Goal: Task Accomplishment & Management: Manage account settings

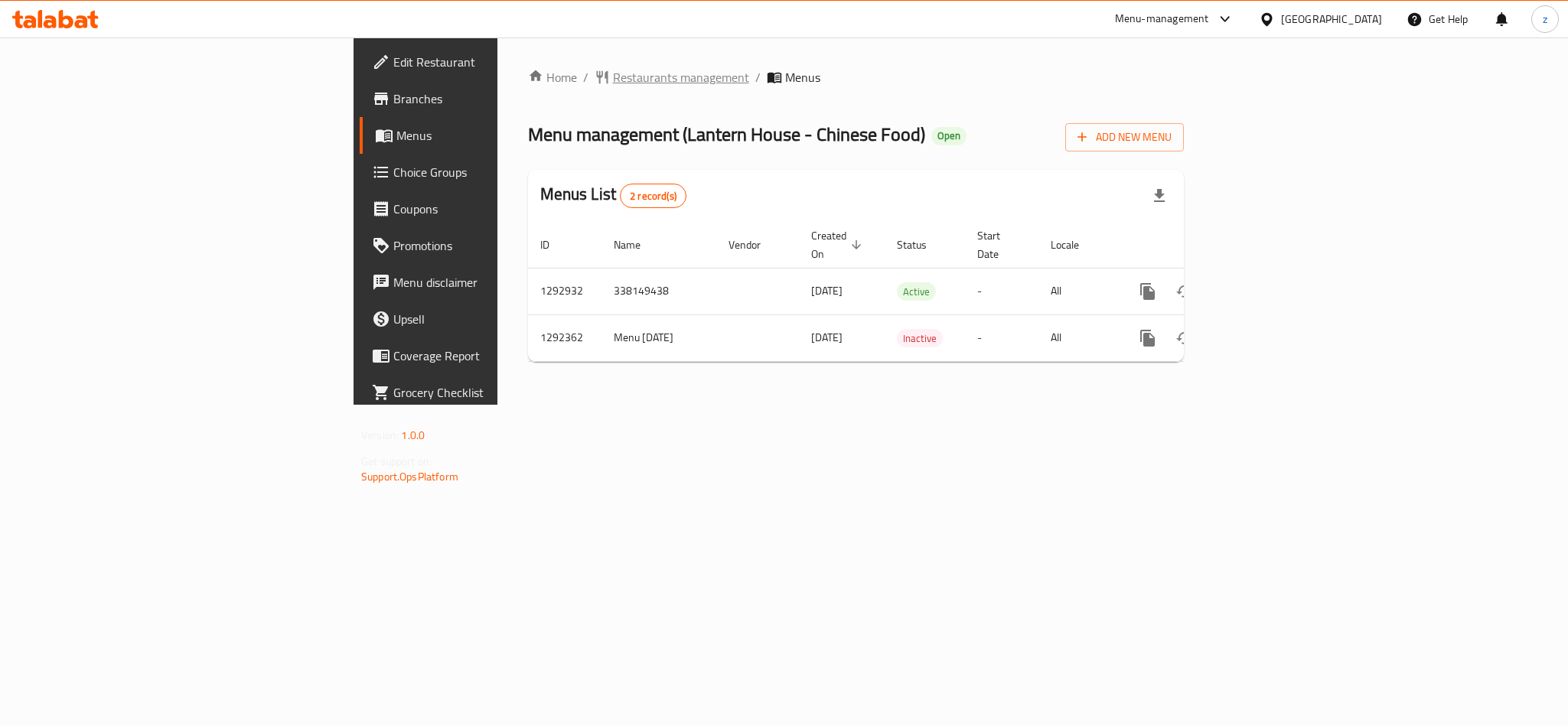
click at [613, 70] on span "Restaurants management" at bounding box center [681, 77] width 136 height 18
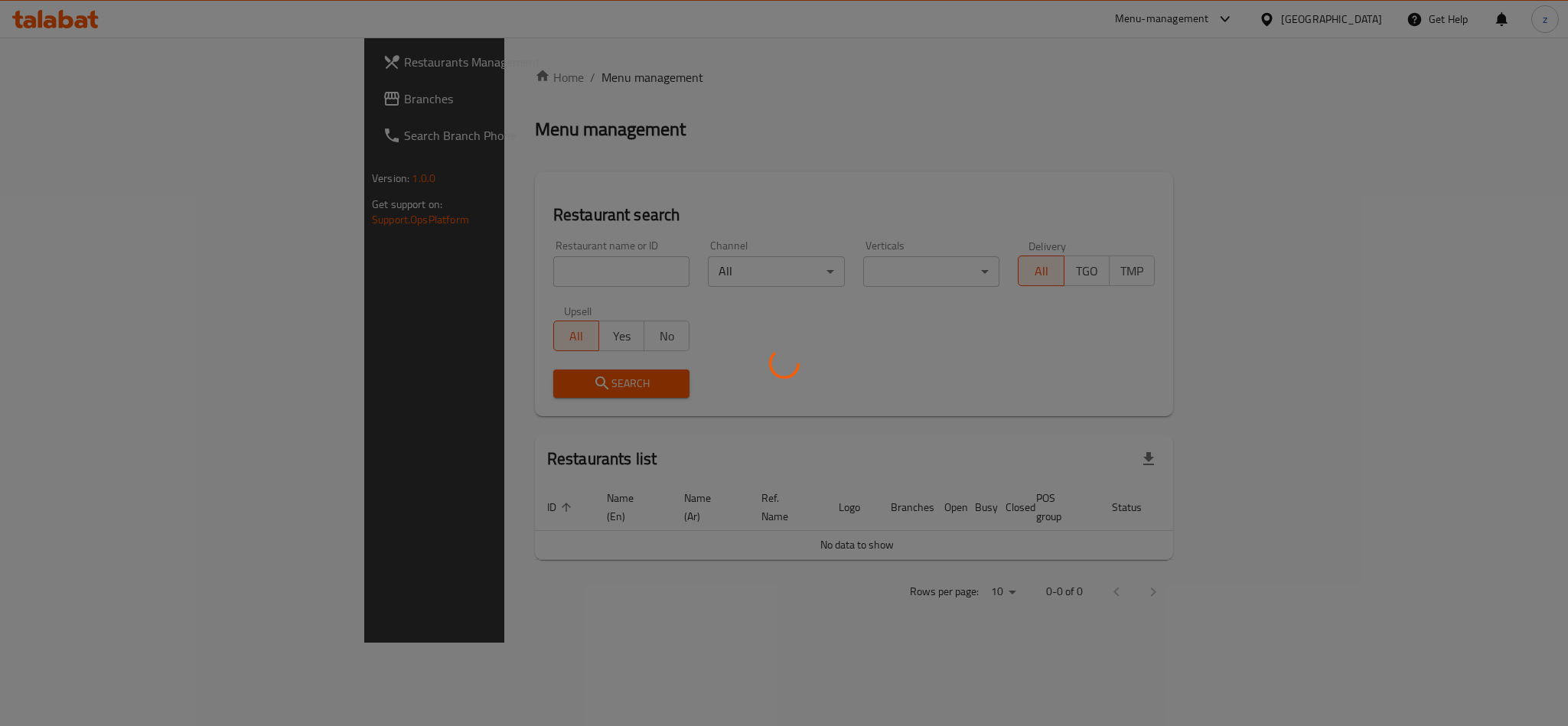
click at [453, 269] on div at bounding box center [784, 363] width 1568 height 726
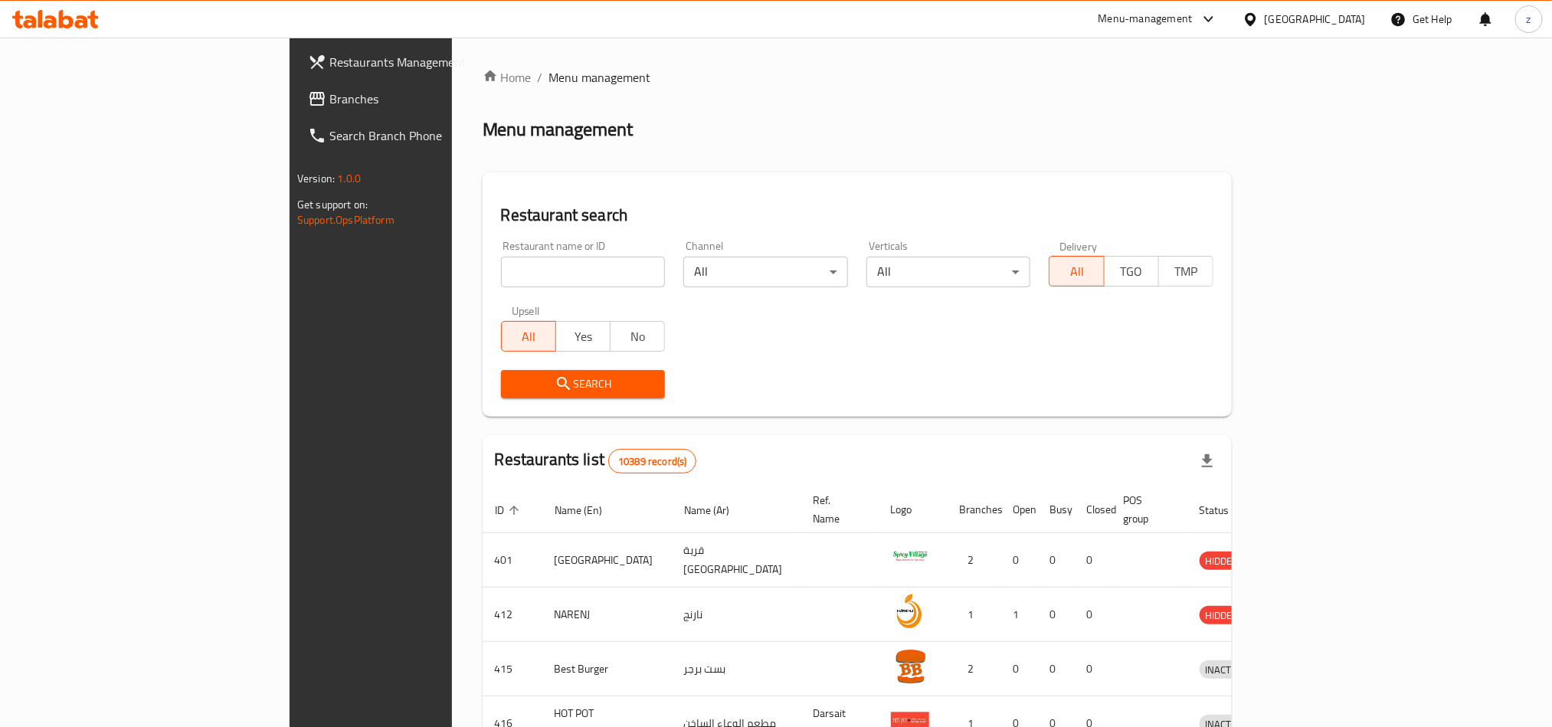
click at [501, 269] on input "search" at bounding box center [583, 272] width 165 height 31
paste input "766359"
type input "766359"
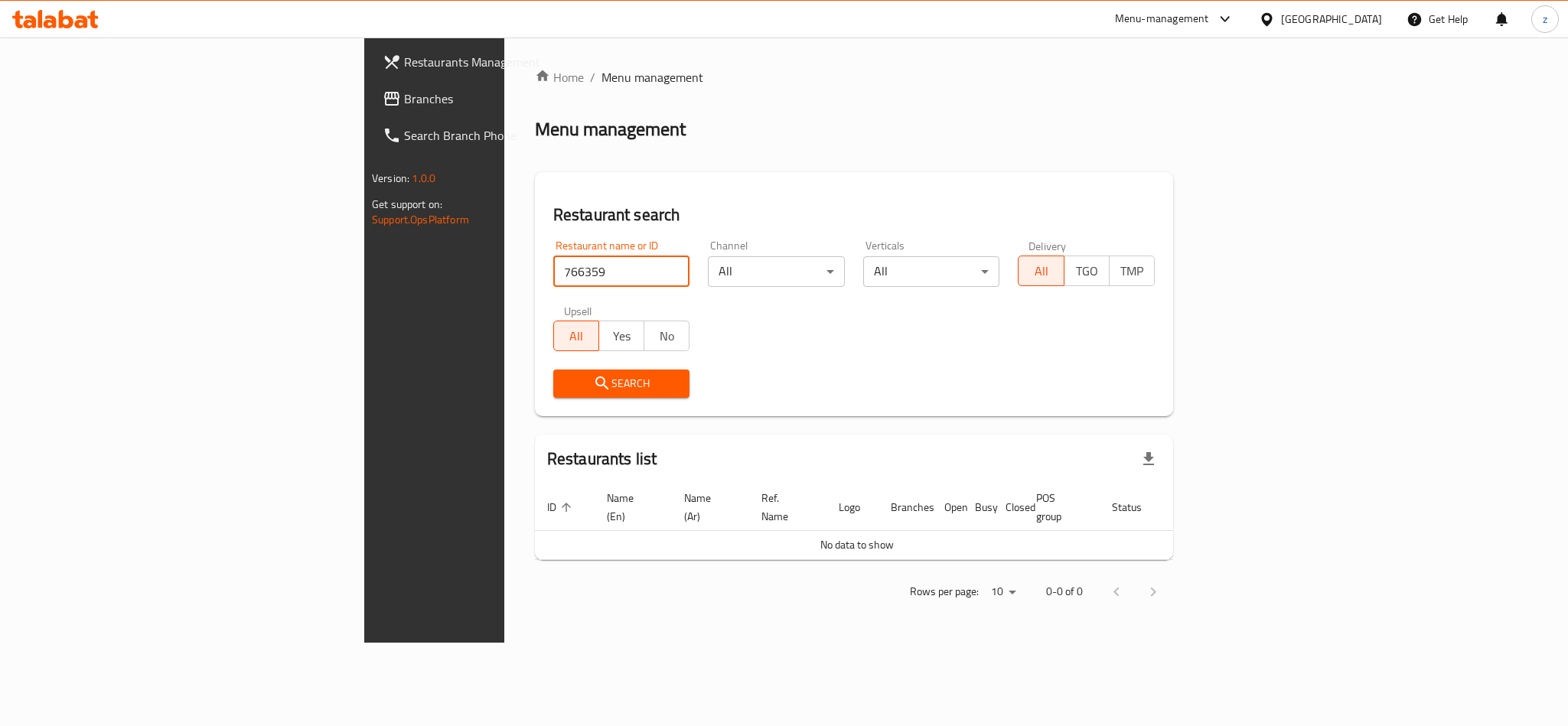
click at [1380, 15] on div "[GEOGRAPHIC_DATA]" at bounding box center [1320, 19] width 148 height 37
click at [1380, 15] on div "[GEOGRAPHIC_DATA]" at bounding box center [1331, 19] width 101 height 17
click at [1174, 99] on div "Home / Menu management Menu management Restaurant search Restaurant name or ID …" at bounding box center [854, 340] width 638 height 544
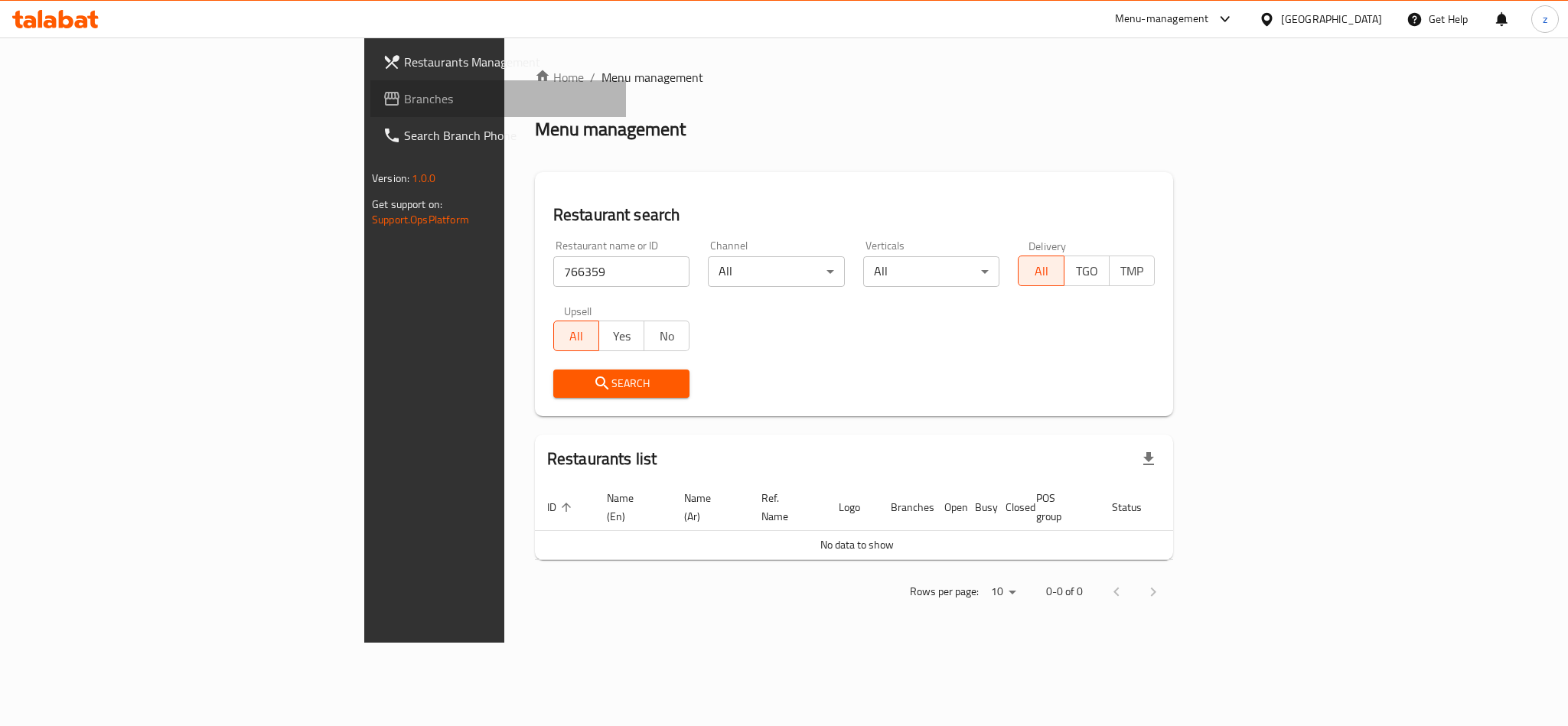
click at [404, 90] on span "Branches" at bounding box center [509, 99] width 210 height 18
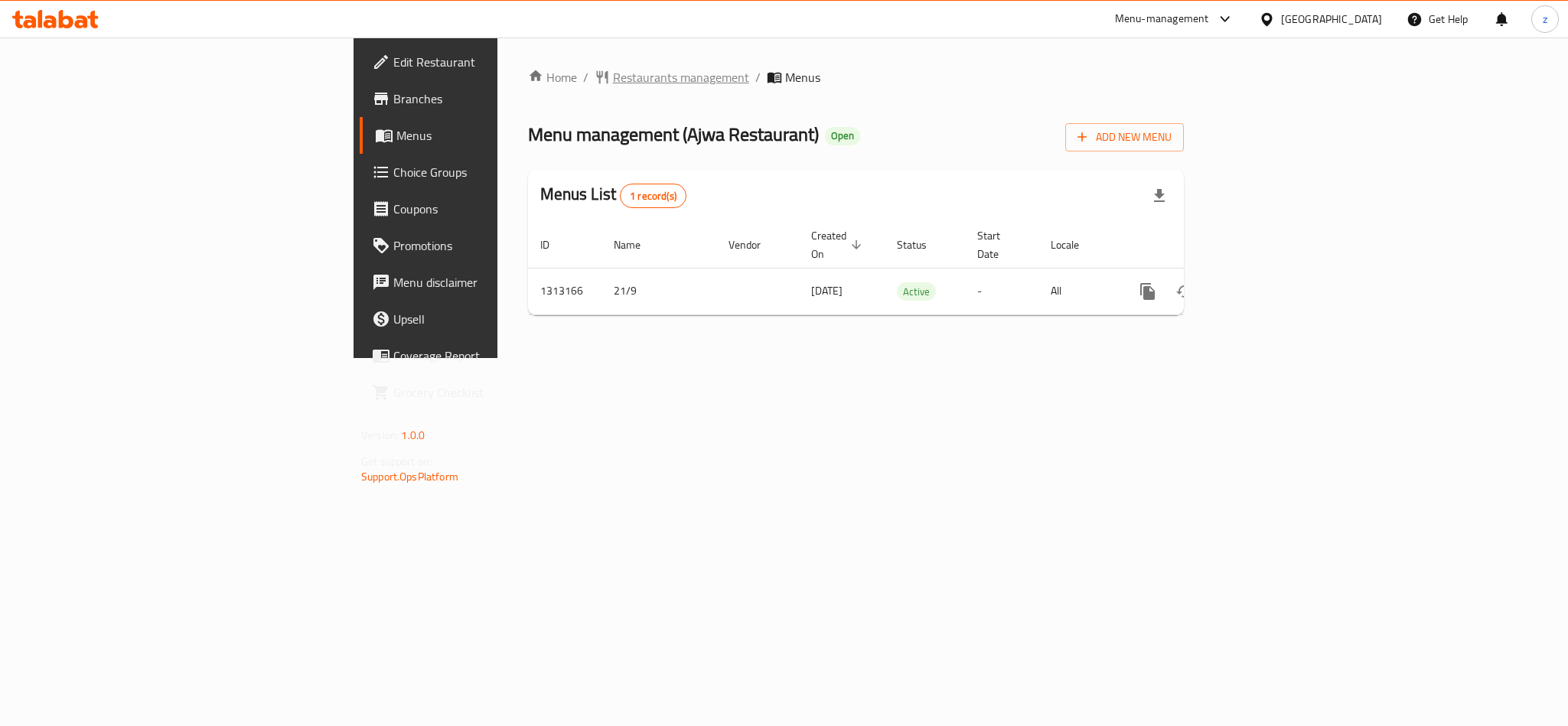
click at [613, 78] on span "Restaurants management" at bounding box center [681, 77] width 136 height 18
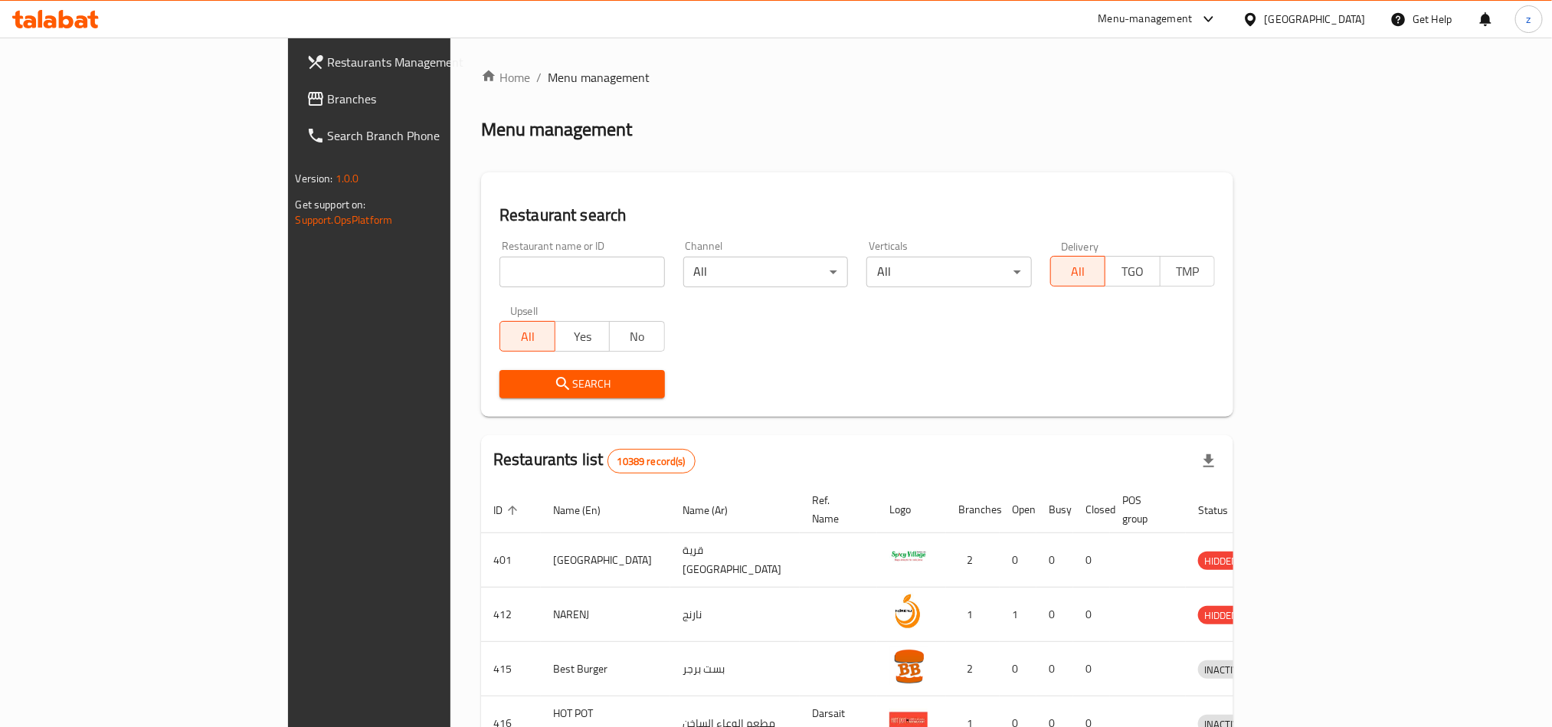
click at [500, 272] on input "search" at bounding box center [582, 272] width 165 height 31
paste input "706401"
type input "706401"
click button "Search" at bounding box center [582, 384] width 165 height 28
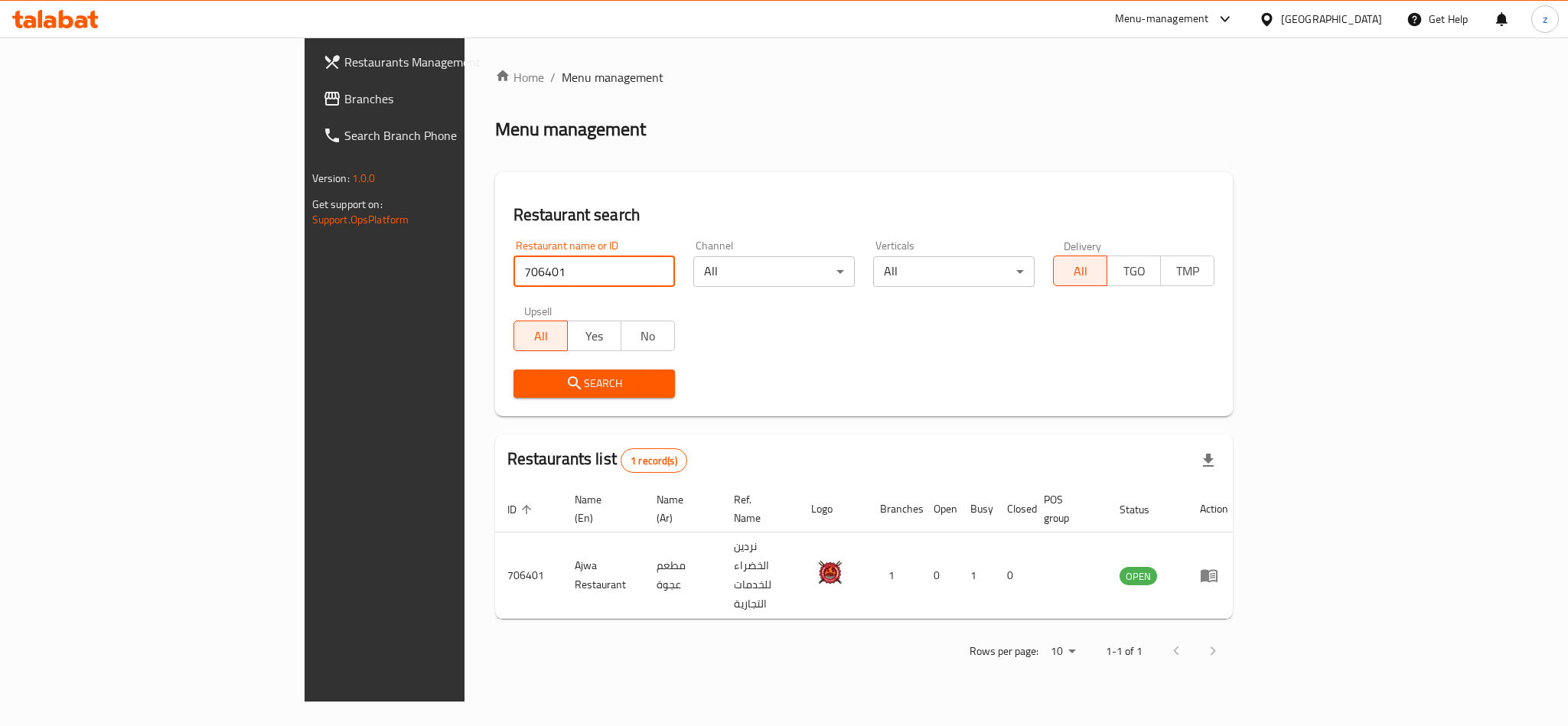
click at [345, 64] on span "Restaurants Management" at bounding box center [449, 62] width 210 height 18
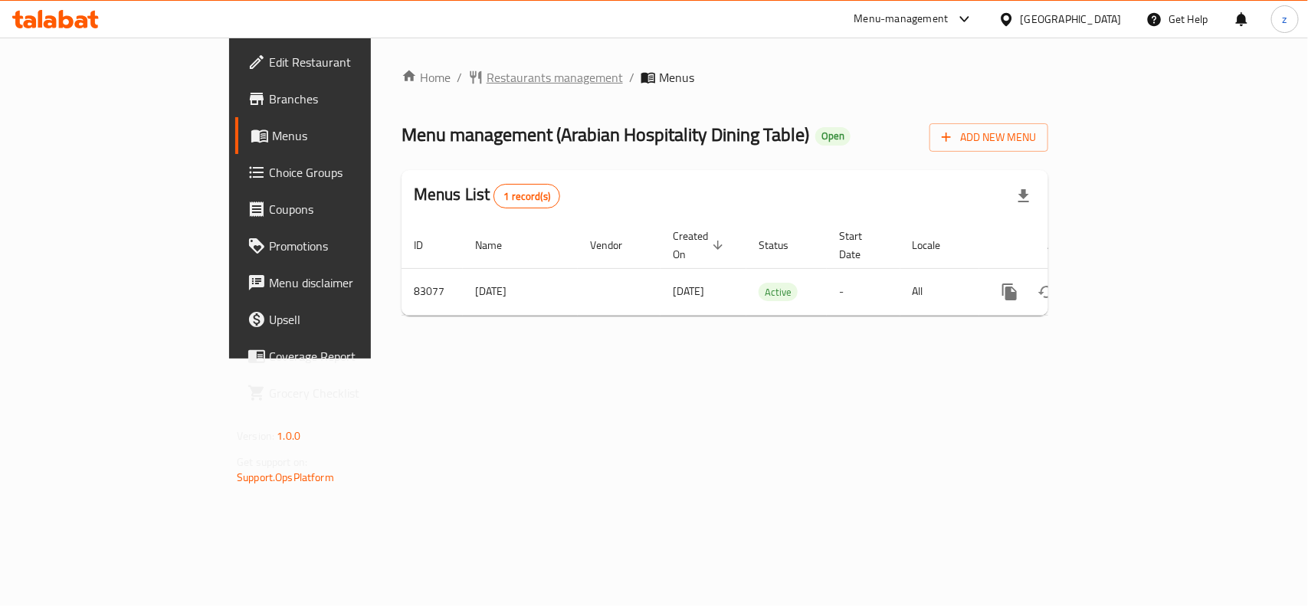
click at [487, 77] on span "Restaurants management" at bounding box center [555, 77] width 136 height 18
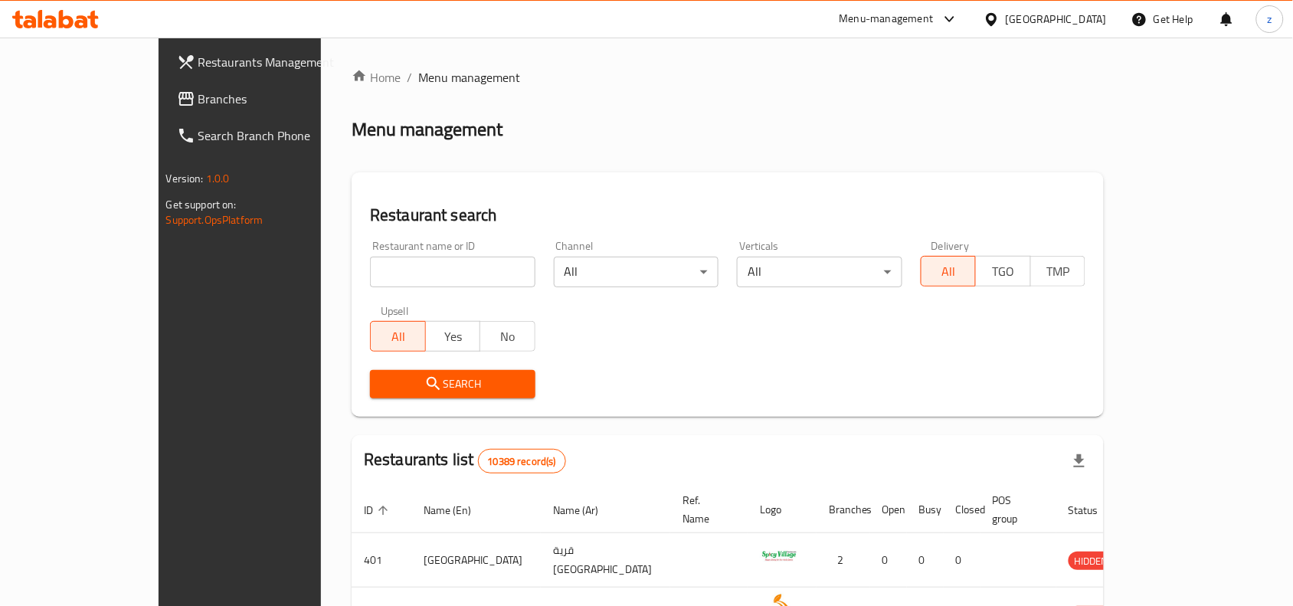
click at [370, 270] on input "search" at bounding box center [452, 272] width 165 height 31
paste input "600625"
type input "600625"
click button "Search" at bounding box center [452, 384] width 165 height 28
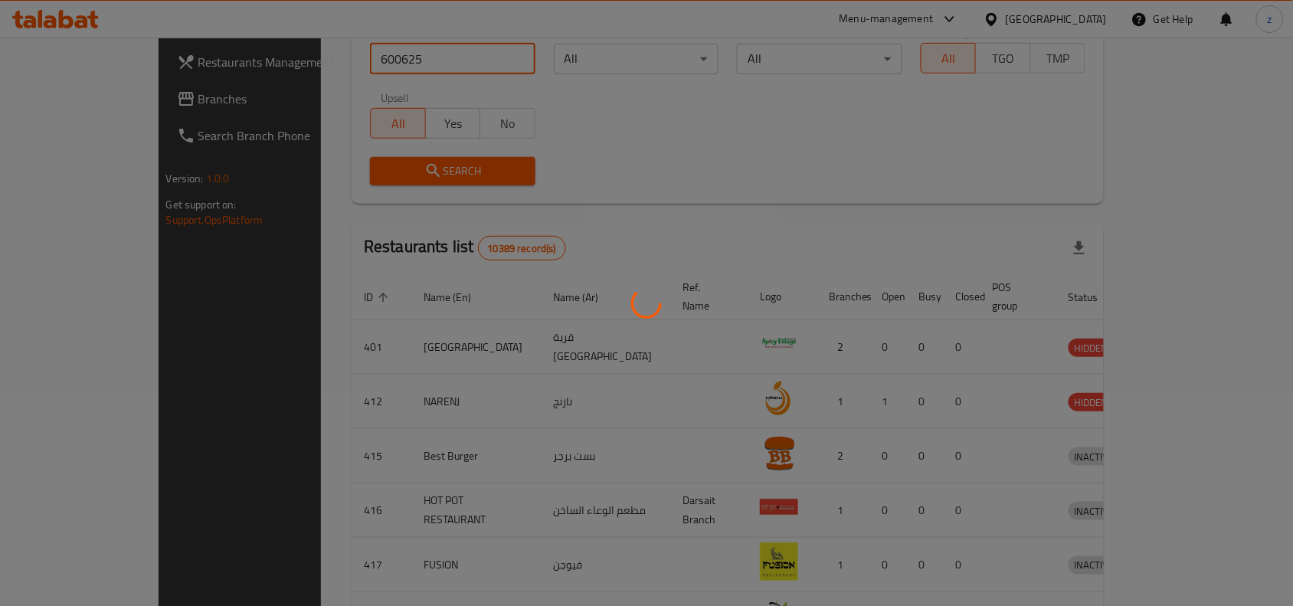
scroll to position [48, 0]
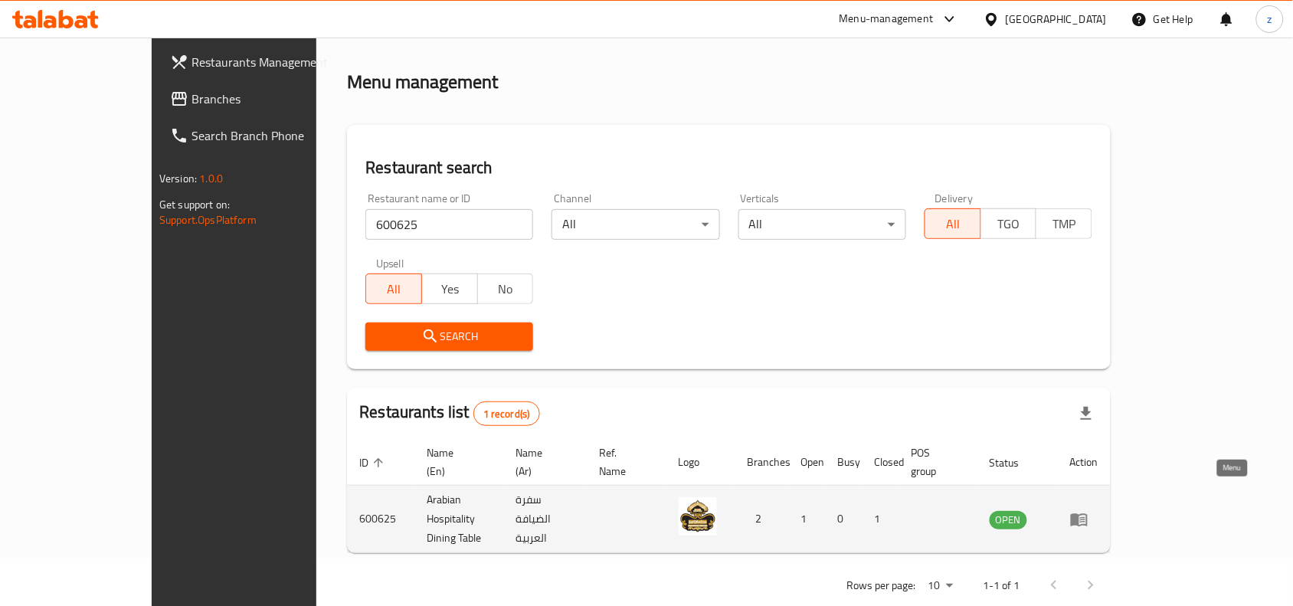
click at [1088, 513] on icon "enhanced table" at bounding box center [1079, 519] width 17 height 13
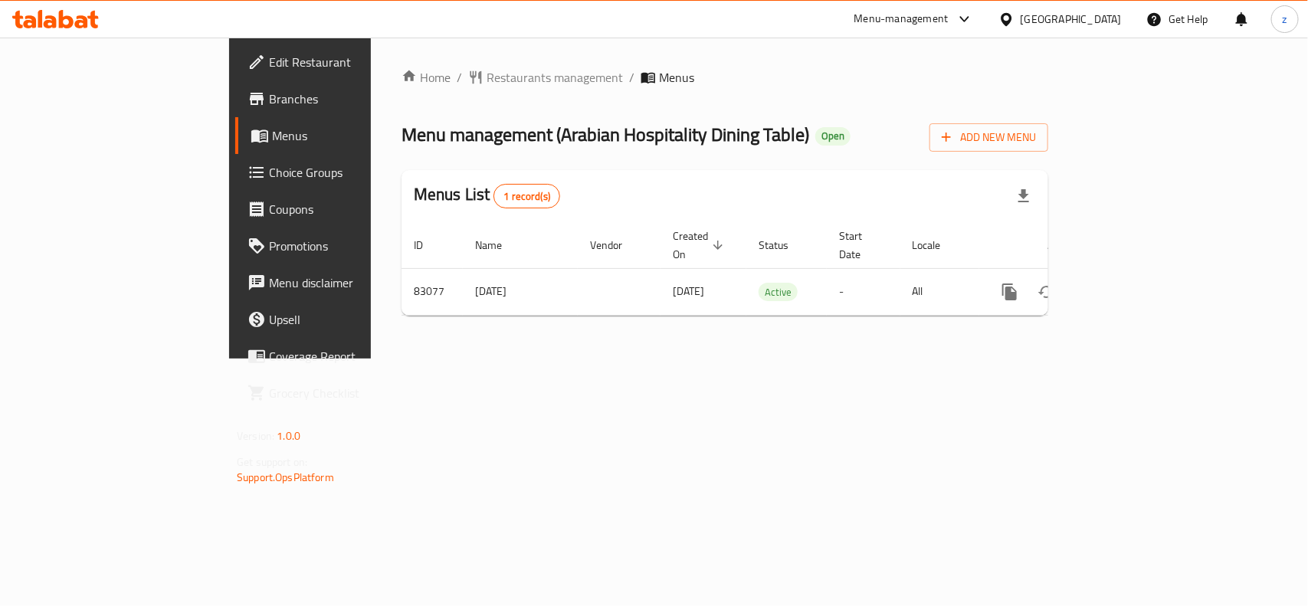
click at [408, 89] on div "Home / Restaurants management / Menus Menu management ( Arabian Hospitality Din…" at bounding box center [724, 198] width 647 height 260
click at [487, 78] on span "Restaurants management" at bounding box center [555, 77] width 136 height 18
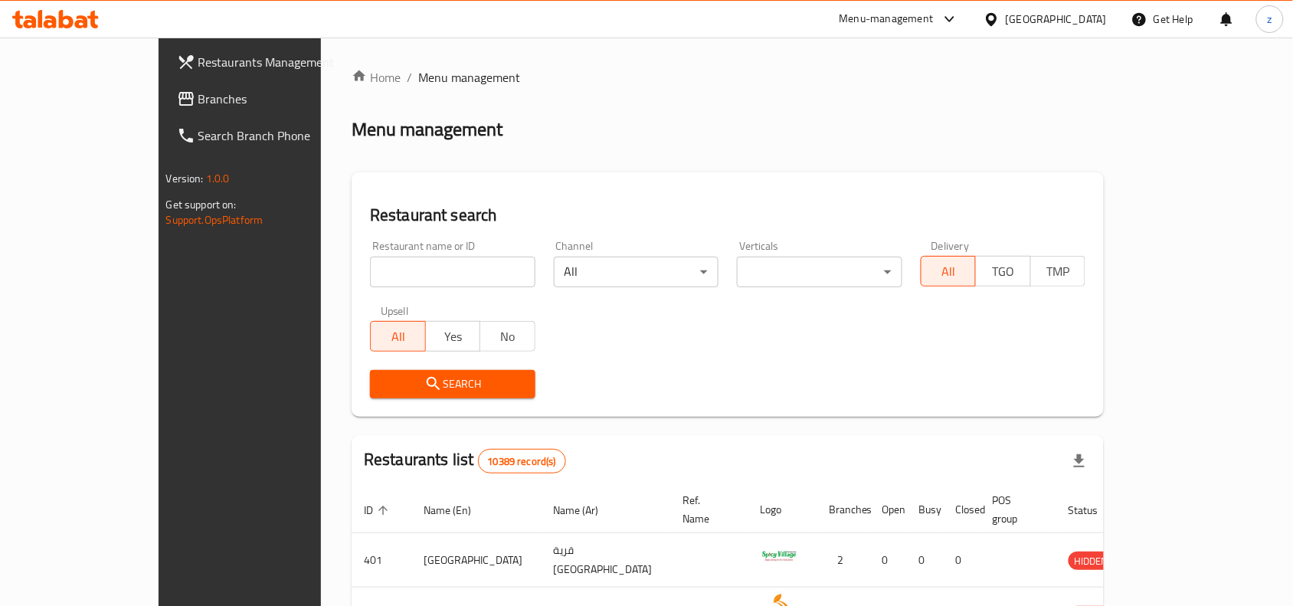
click at [379, 274] on input "search" at bounding box center [452, 272] width 165 height 31
paste input "600625"
type input "600625"
click button "Search" at bounding box center [452, 384] width 165 height 28
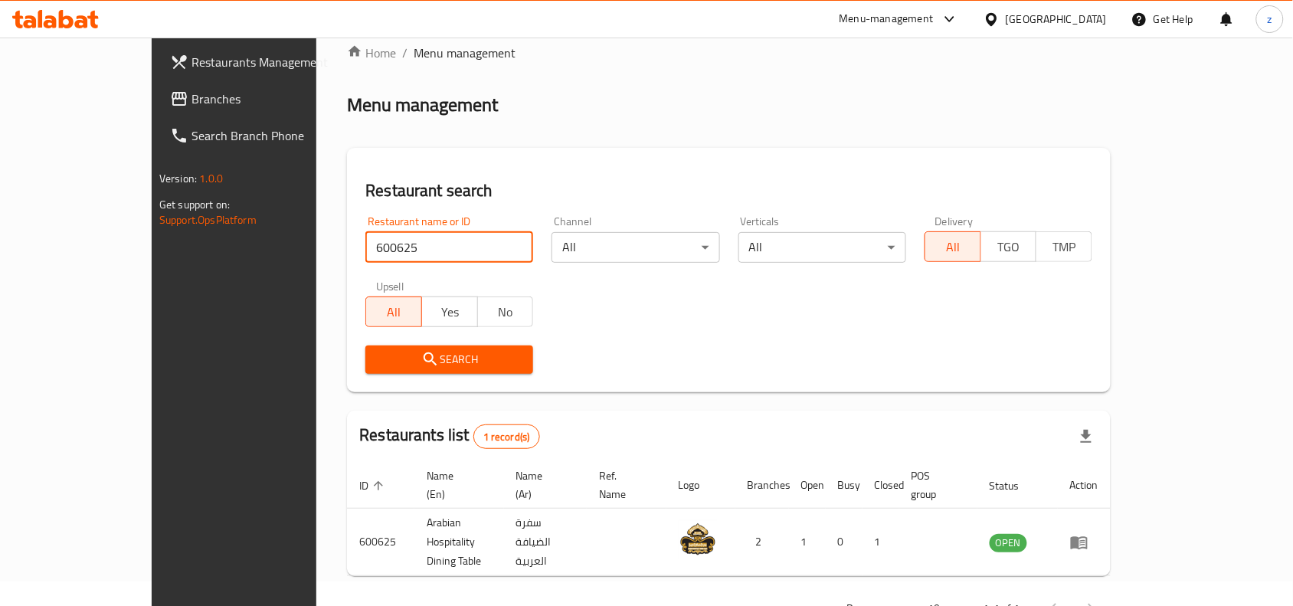
scroll to position [48, 0]
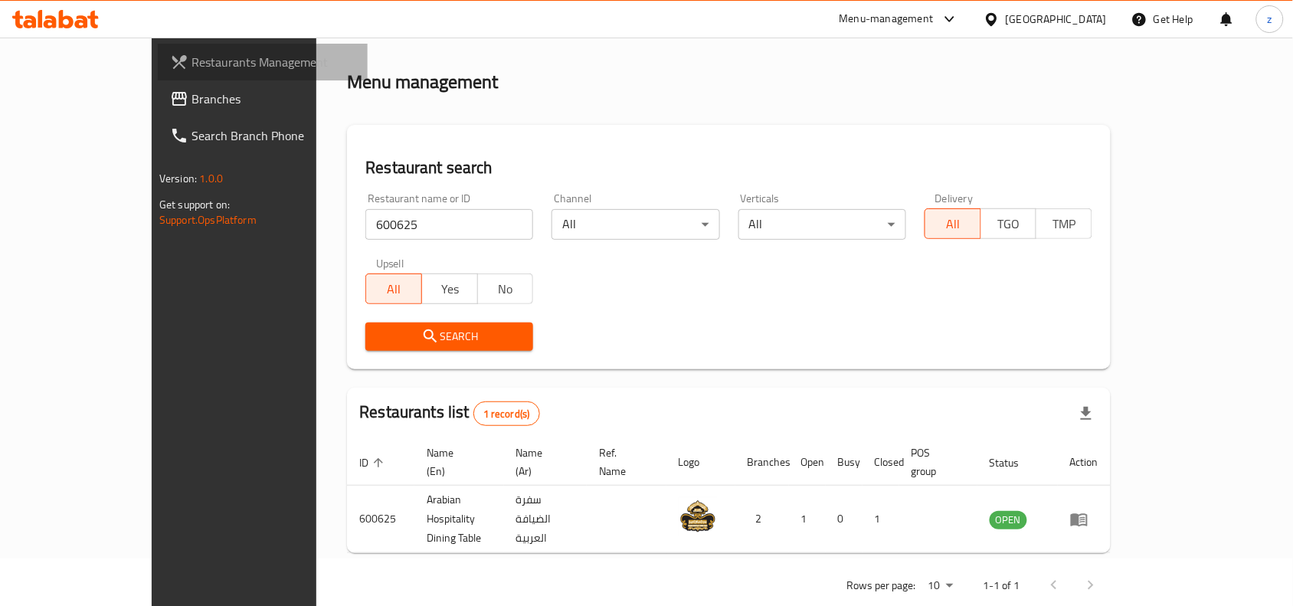
click at [192, 63] on span "Restaurants Management" at bounding box center [274, 62] width 164 height 18
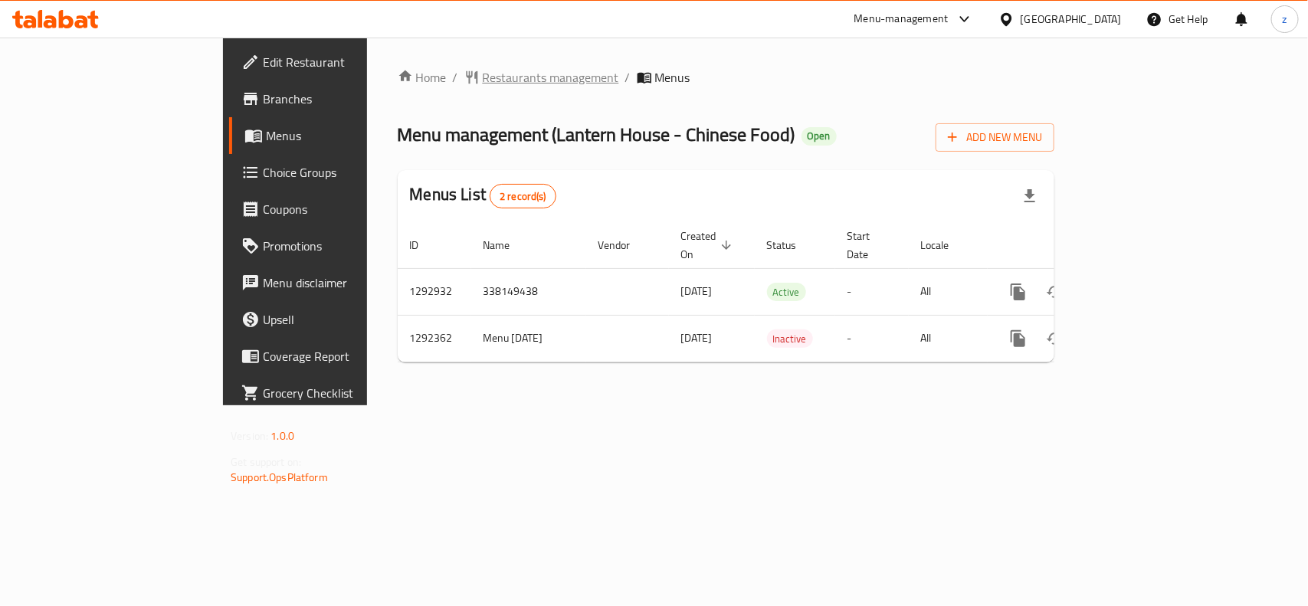
click at [483, 87] on span "Restaurants management" at bounding box center [551, 77] width 136 height 18
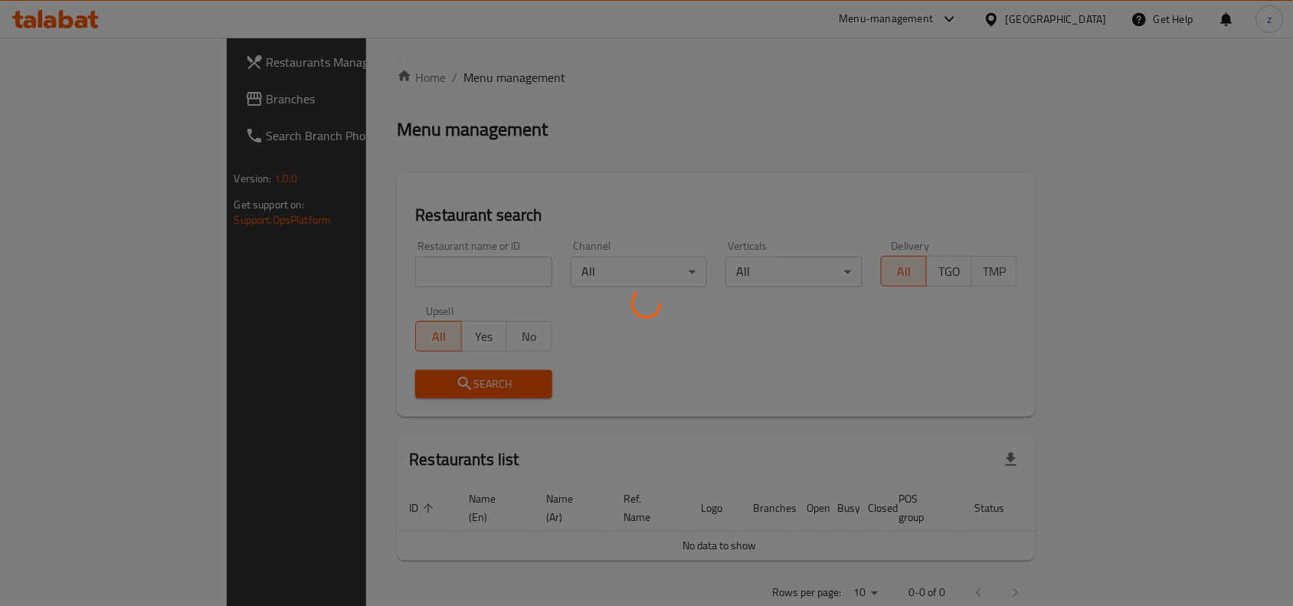
click at [366, 264] on div at bounding box center [646, 303] width 1293 height 606
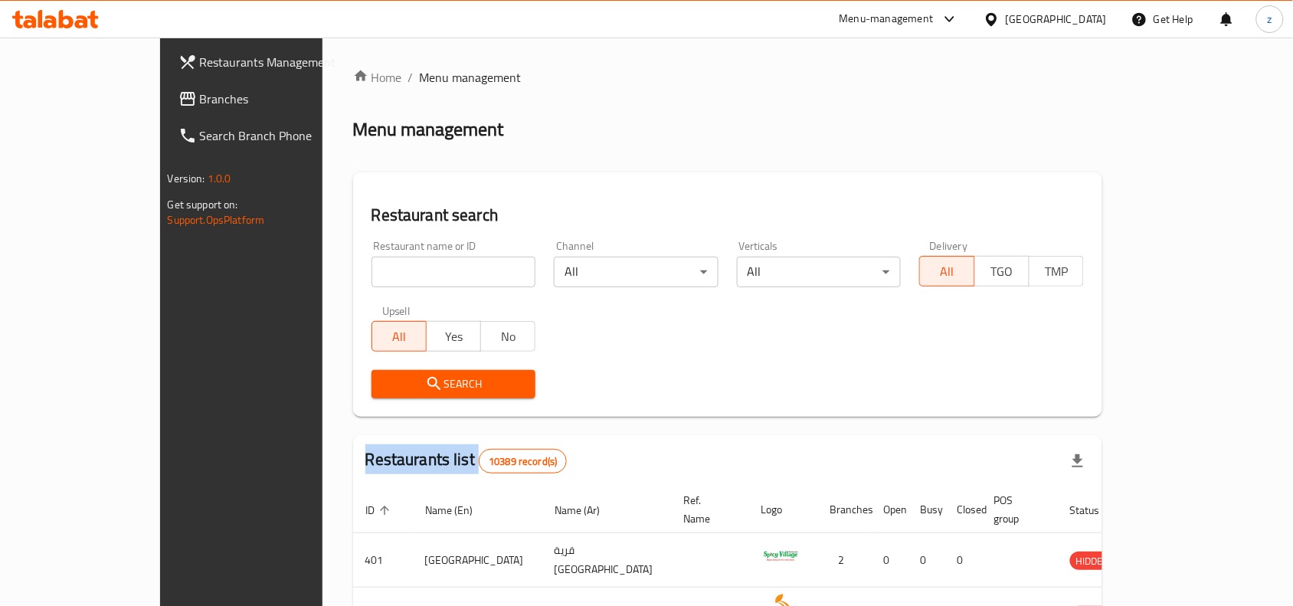
click at [366, 264] on div "Home / Menu management Menu management Restaurant search Restaurant name or ID …" at bounding box center [727, 545] width 749 height 955
drag, startPoint x: 356, startPoint y: 259, endPoint x: 346, endPoint y: 251, distance: 13.6
click at [372, 259] on input "search" at bounding box center [454, 272] width 165 height 31
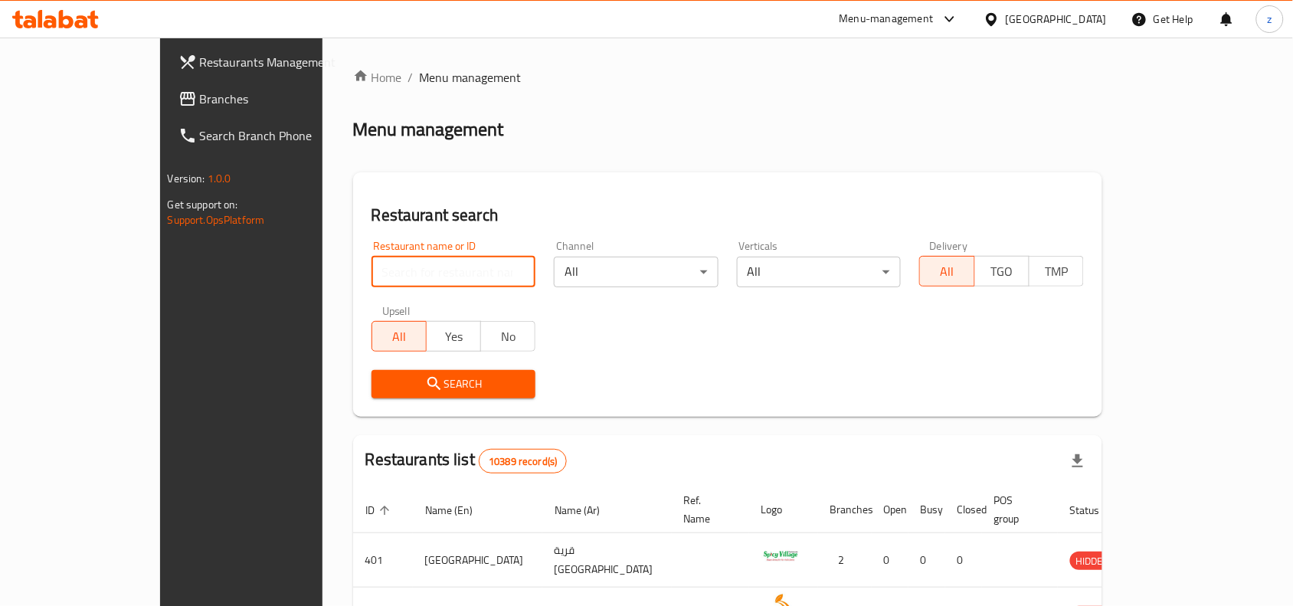
paste input "699109"
type input "699109"
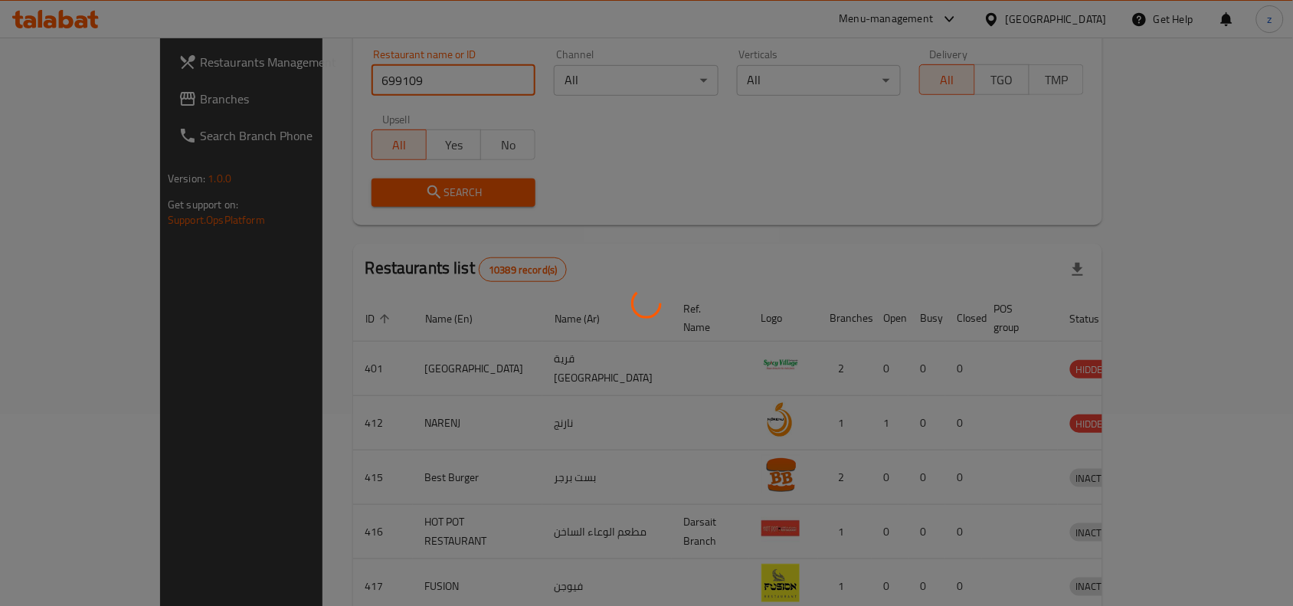
scroll to position [65, 0]
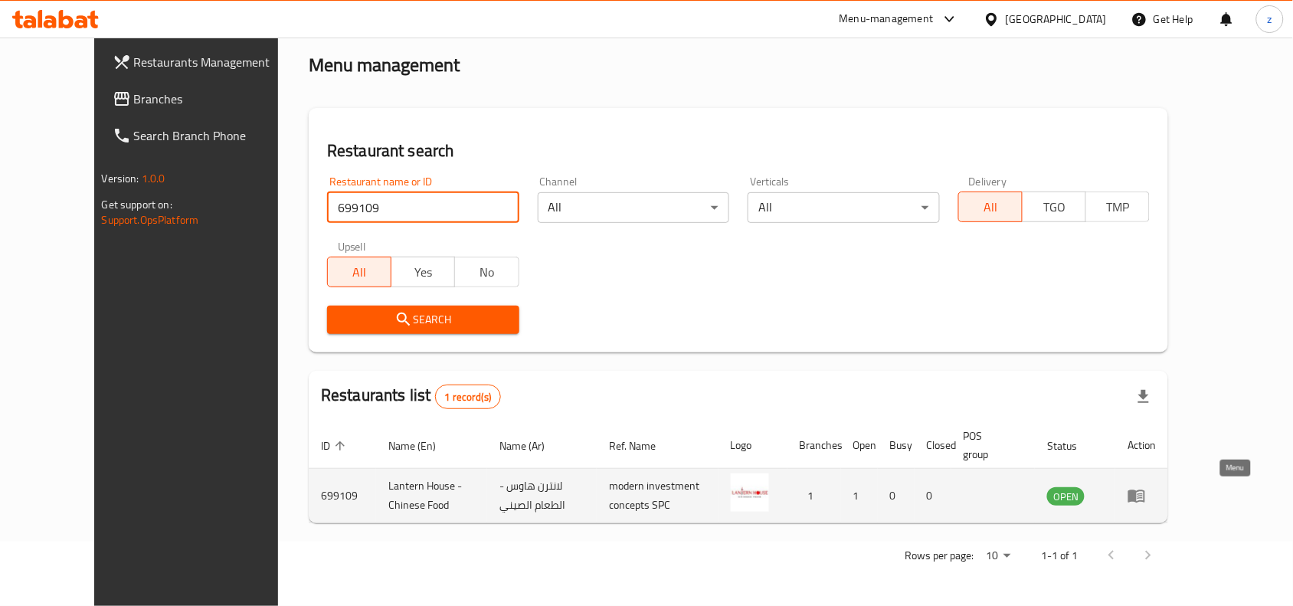
click at [1146, 487] on icon "enhanced table" at bounding box center [1137, 496] width 18 height 18
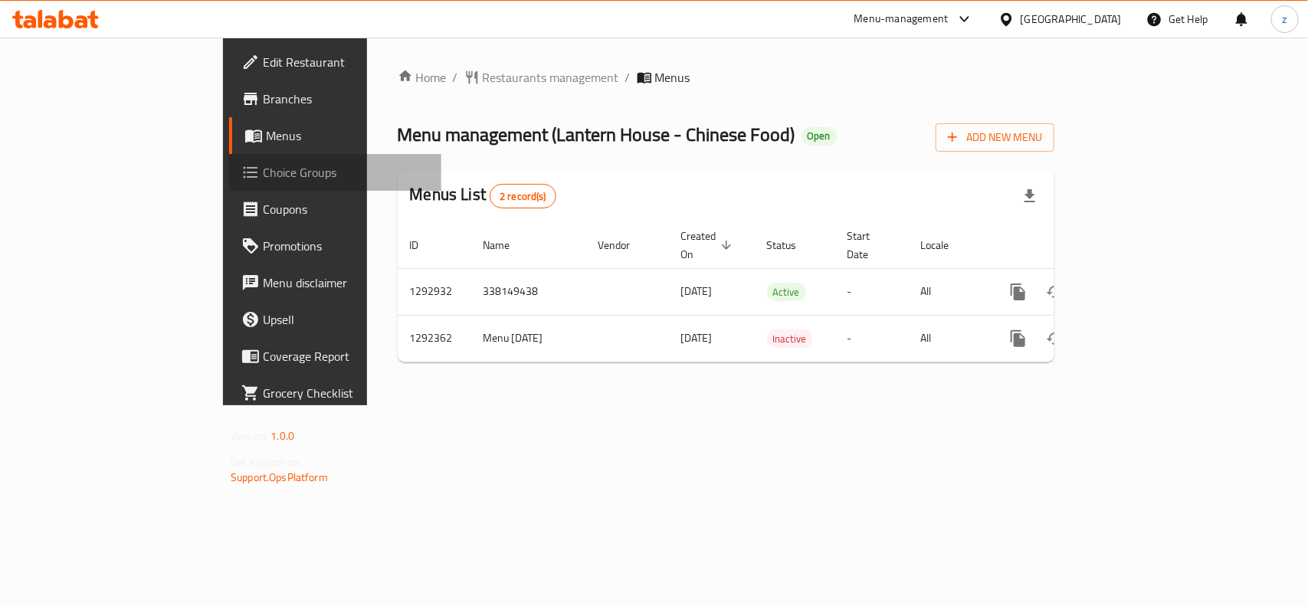
click at [263, 178] on span "Choice Groups" at bounding box center [346, 172] width 166 height 18
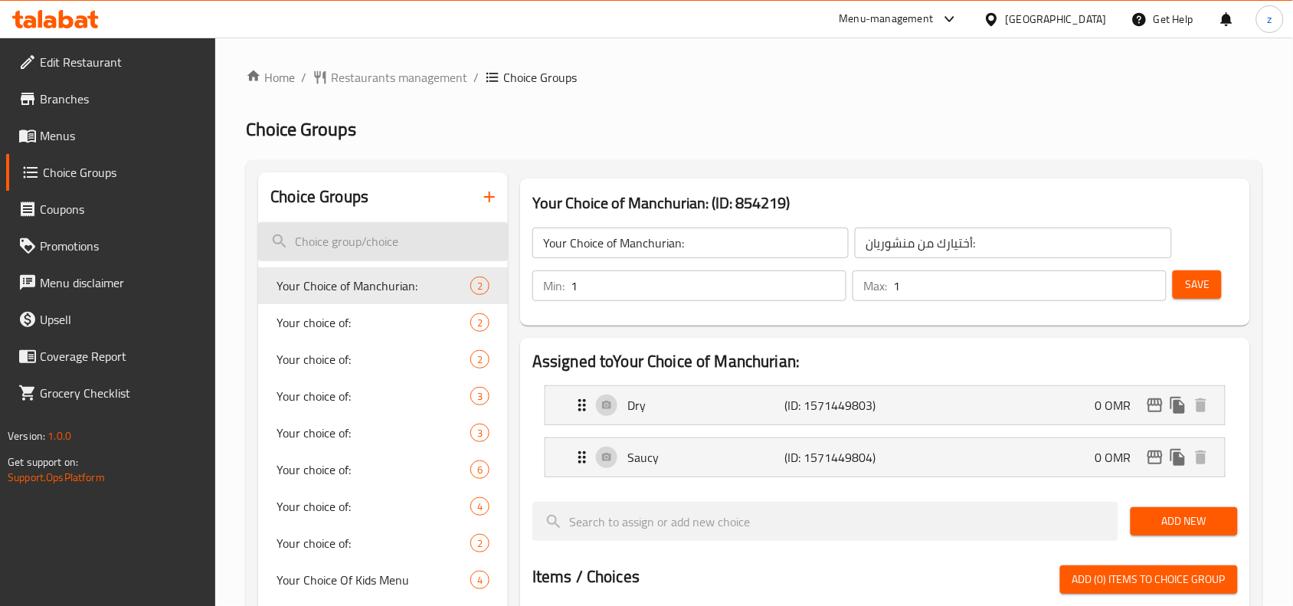
click at [326, 239] on input "search" at bounding box center [383, 241] width 250 height 39
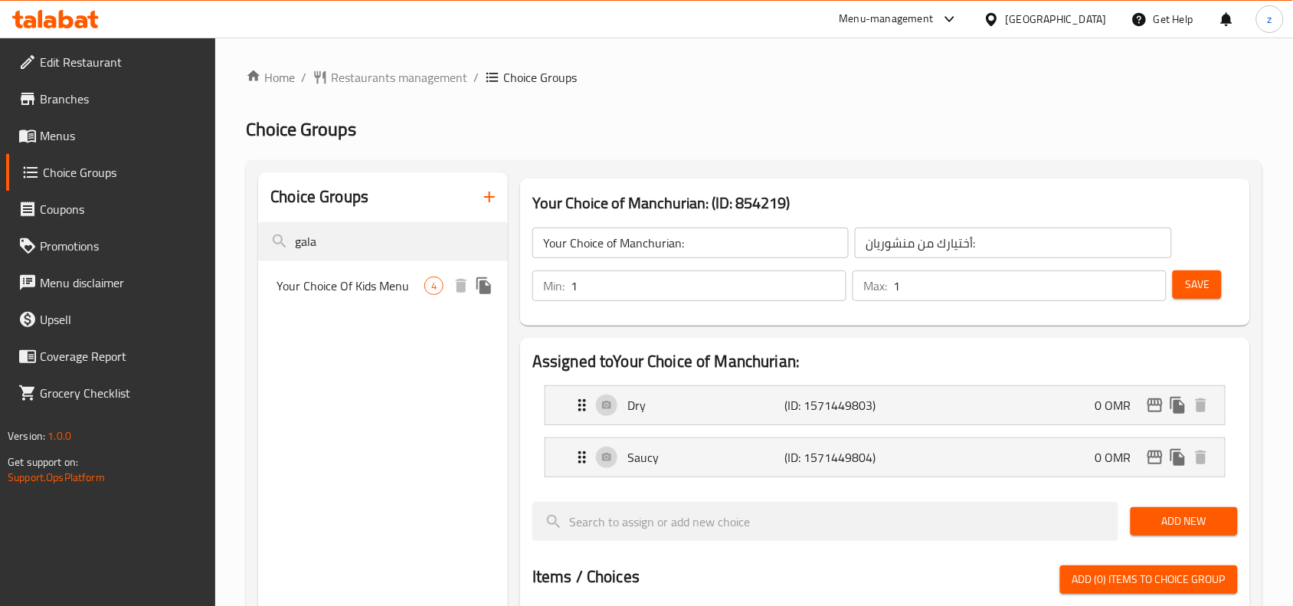
type input "gala"
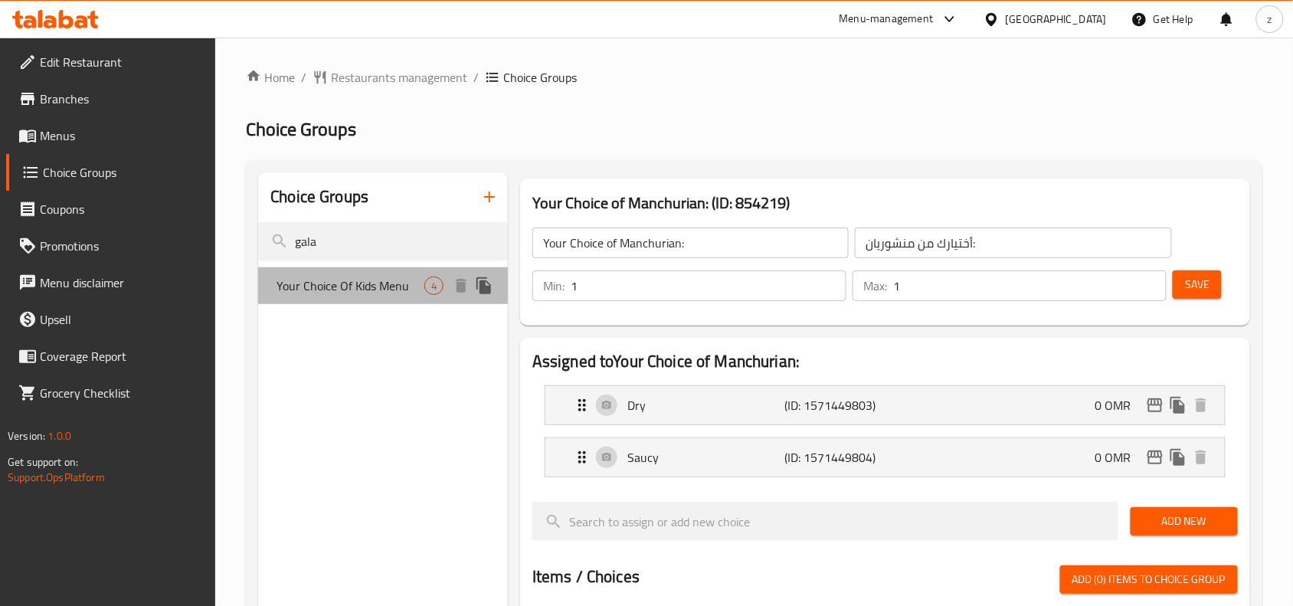
click at [338, 284] on span "Your Choice Of Kids Menu" at bounding box center [351, 286] width 148 height 18
type input "Your Choice Of Kids Menu"
type input "اختيارك من قائمة الأطفال"
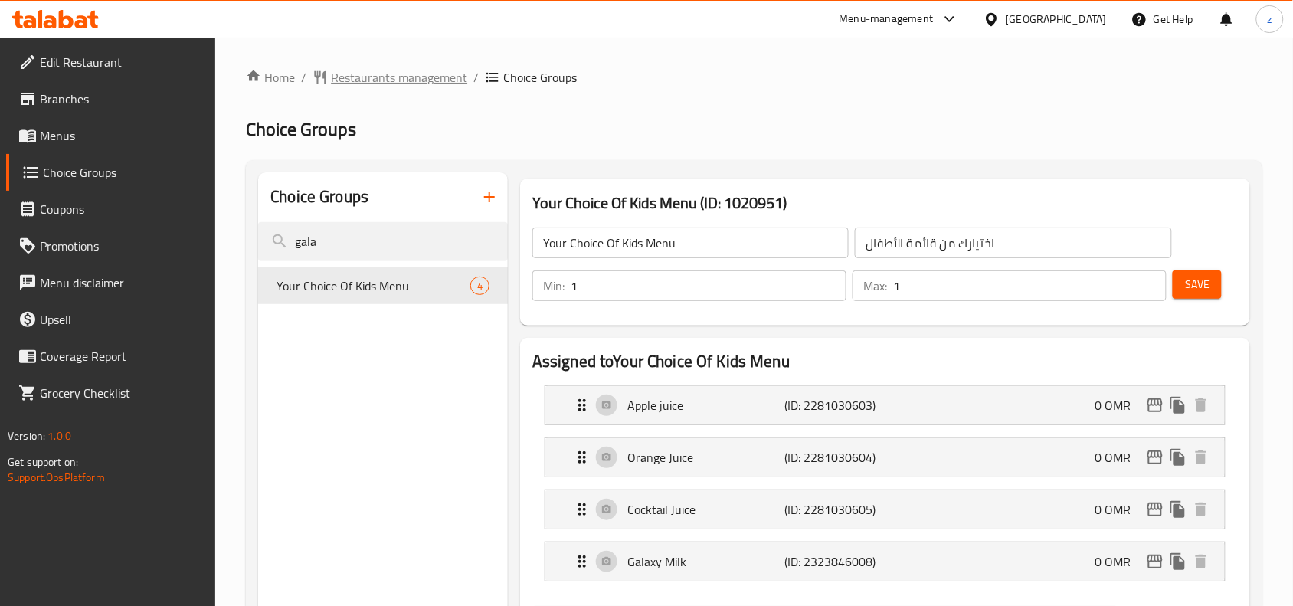
click at [399, 74] on span "Restaurants management" at bounding box center [399, 77] width 136 height 18
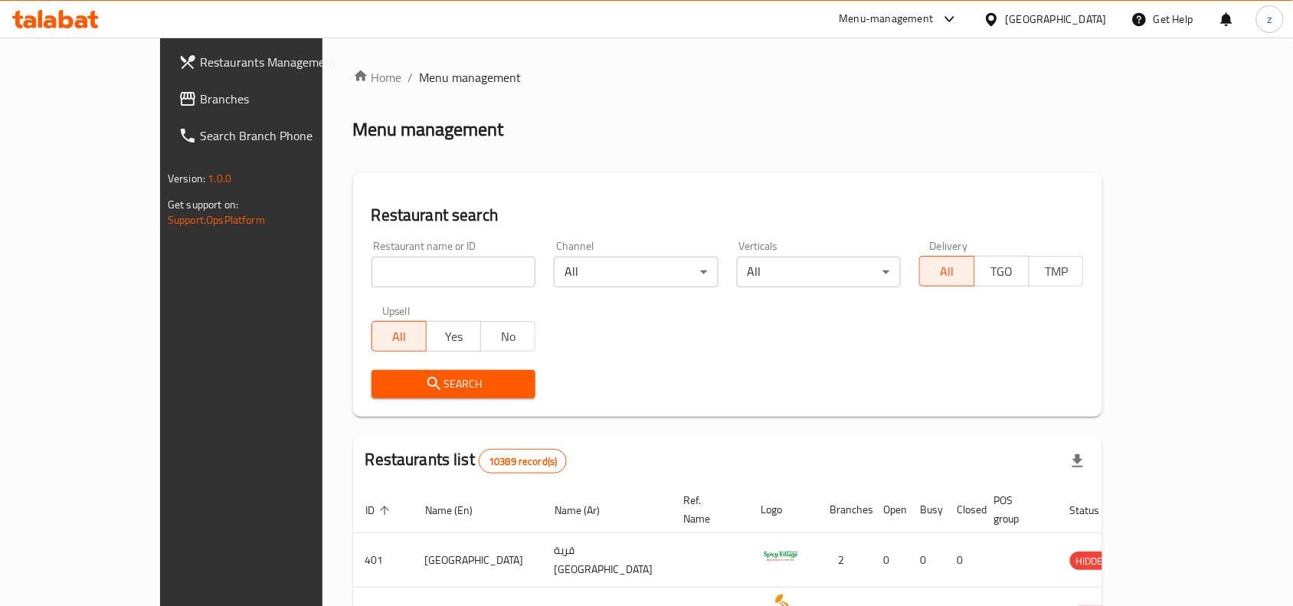
click at [372, 266] on input "search" at bounding box center [454, 272] width 165 height 31
paste input "766359"
type input "766359"
click button "Search" at bounding box center [454, 384] width 165 height 28
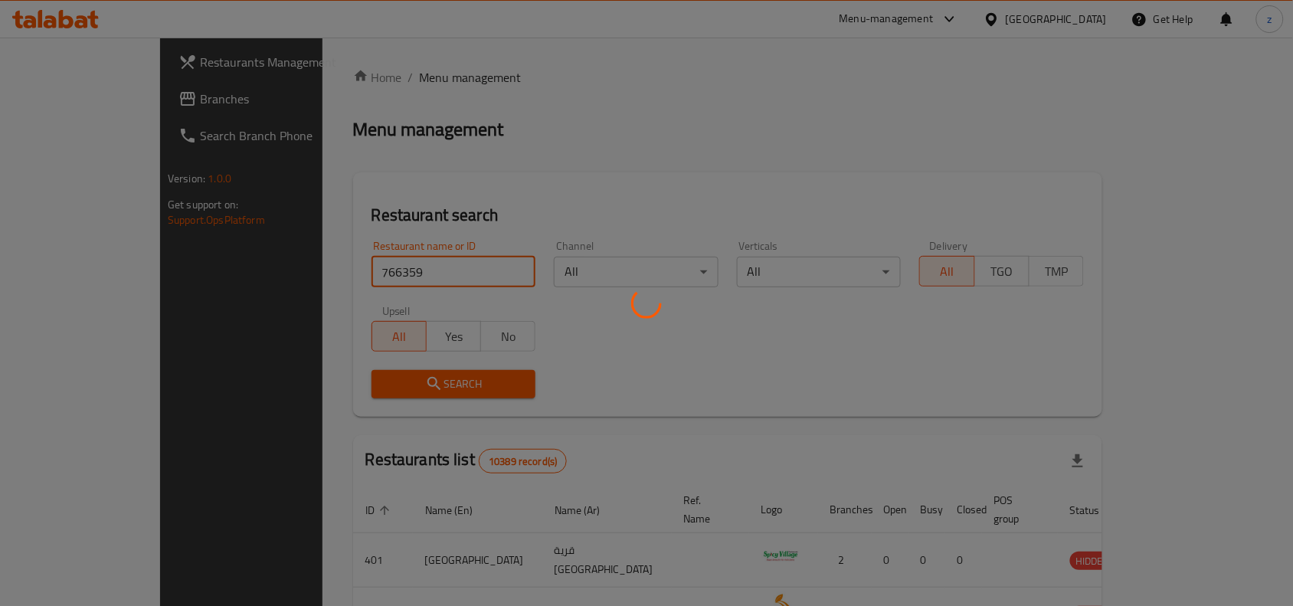
scroll to position [20, 0]
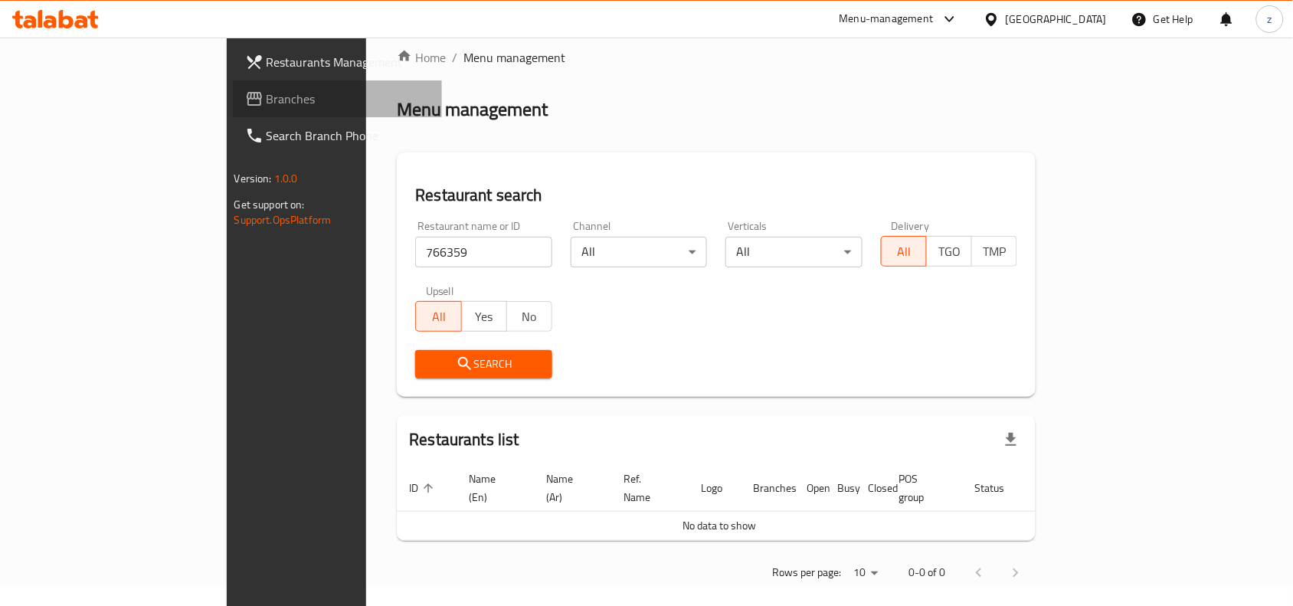
click at [233, 111] on link "Branches" at bounding box center [338, 98] width 210 height 37
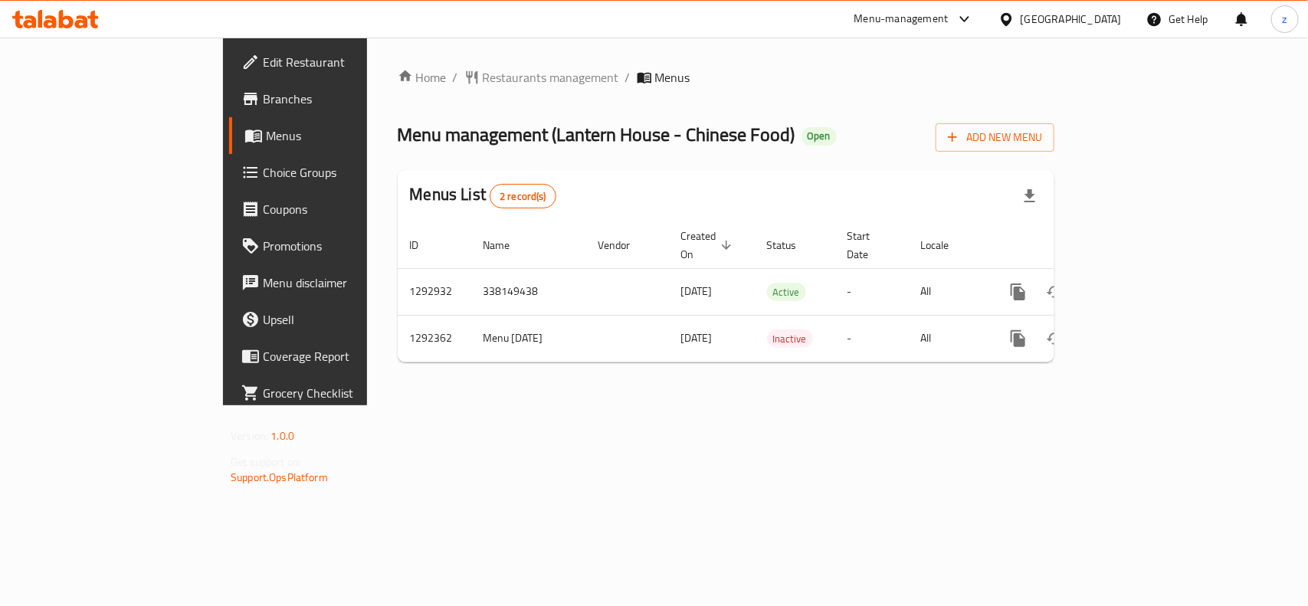
click at [263, 177] on span "Choice Groups" at bounding box center [346, 172] width 166 height 18
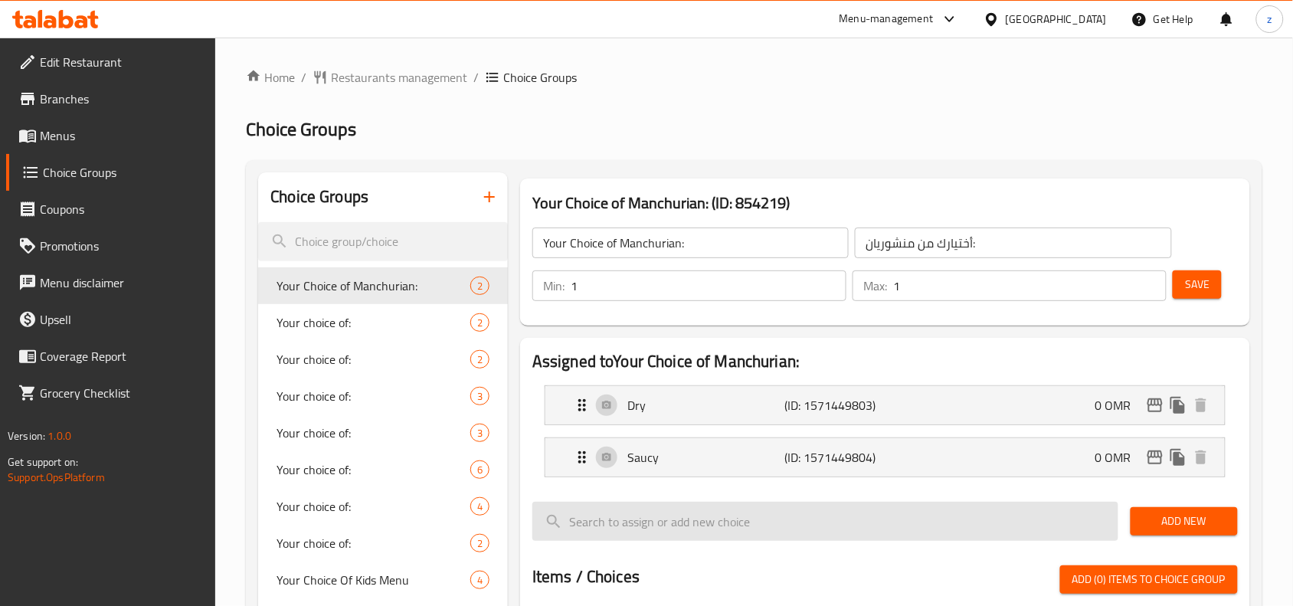
click at [631, 526] on input "search" at bounding box center [825, 521] width 586 height 39
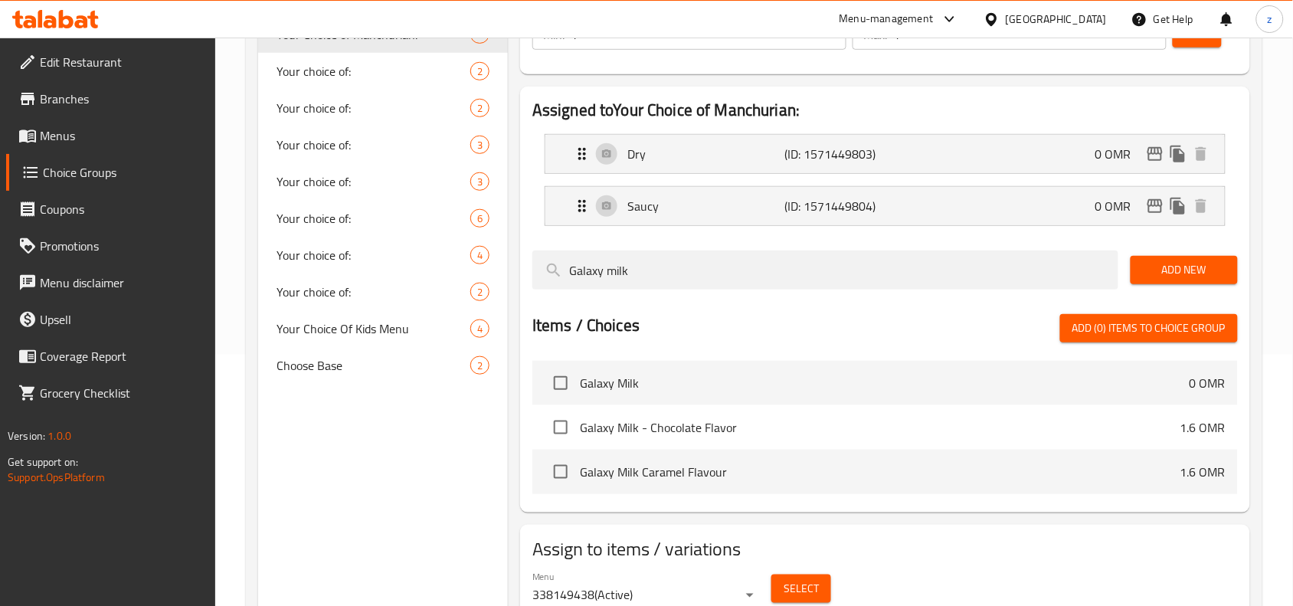
scroll to position [314, 0]
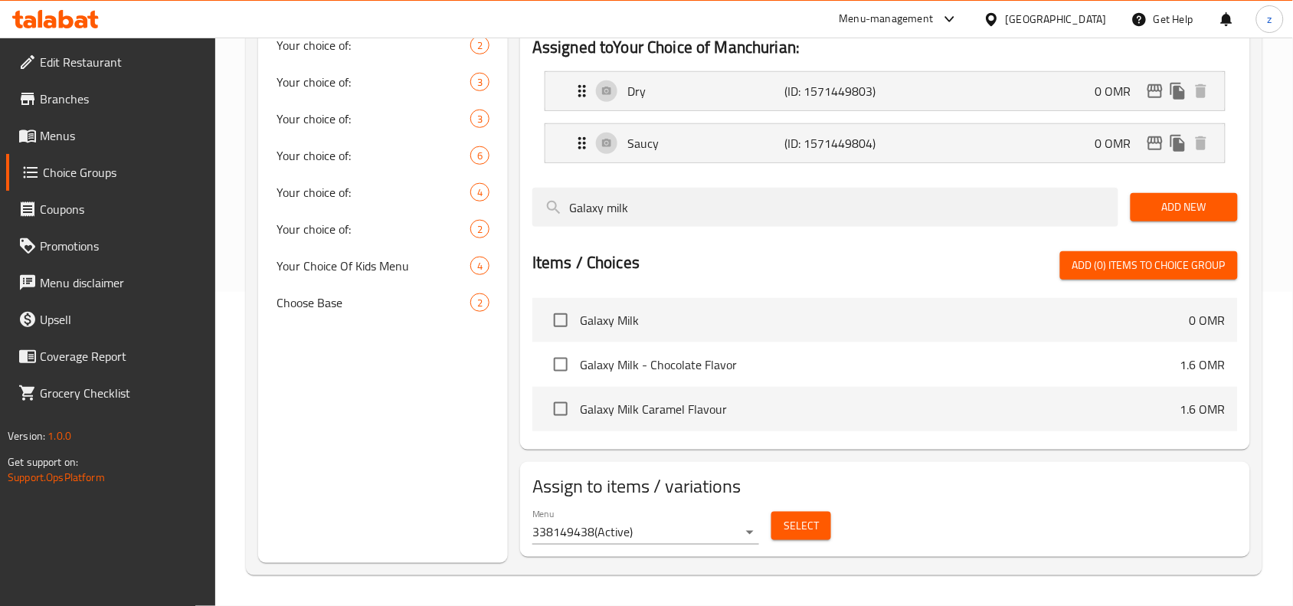
type input "Galaxy milk"
click at [618, 323] on span "Galaxy Milk" at bounding box center [885, 320] width 610 height 18
click at [1214, 326] on p "0 OMR" at bounding box center [1208, 320] width 36 height 18
click at [557, 319] on input "checkbox" at bounding box center [561, 320] width 32 height 32
checkbox input "true"
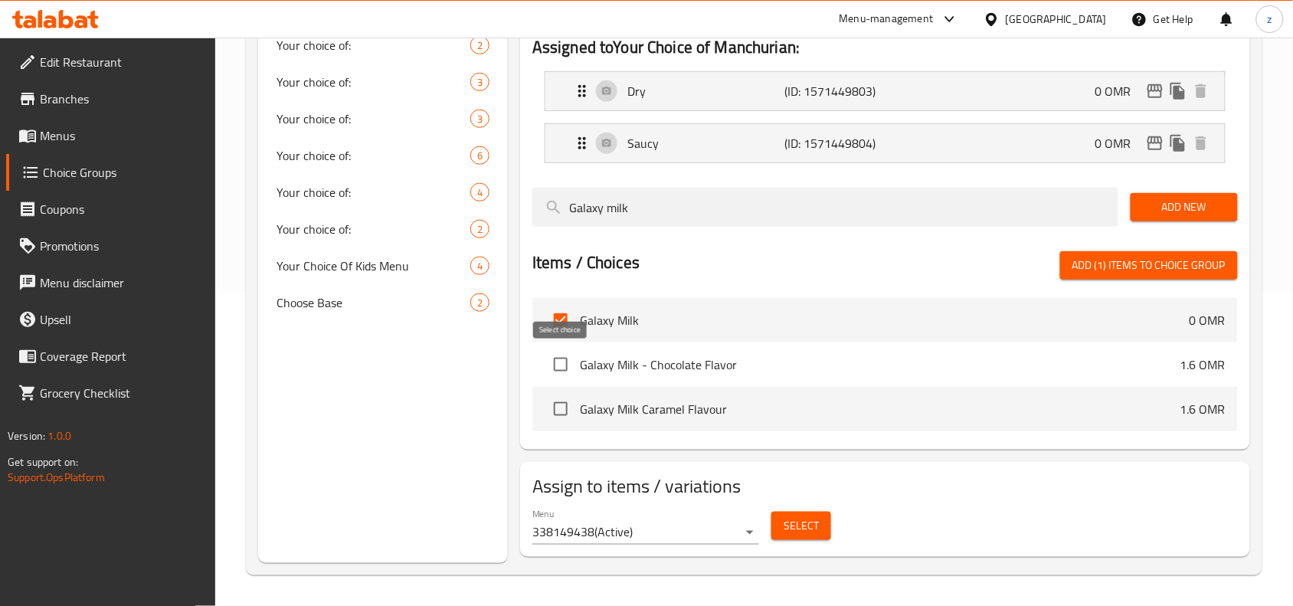
click at [557, 360] on input "checkbox" at bounding box center [561, 365] width 32 height 32
checkbox input "true"
click at [568, 404] on input "checkbox" at bounding box center [561, 409] width 32 height 32
checkbox input "true"
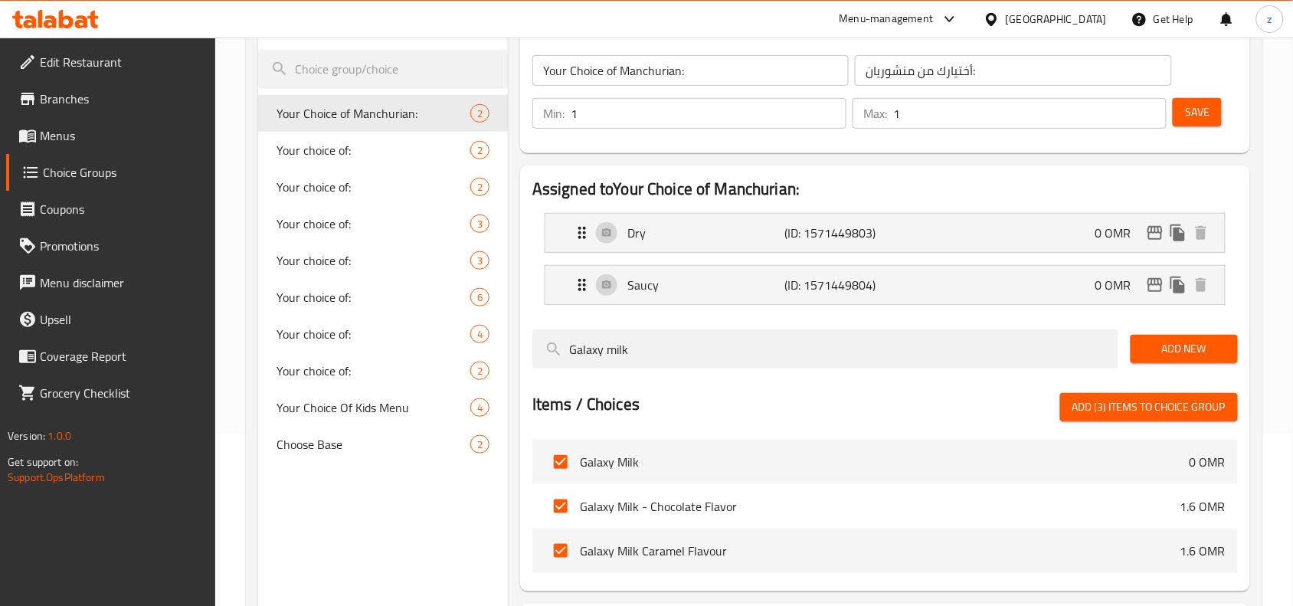
scroll to position [123, 0]
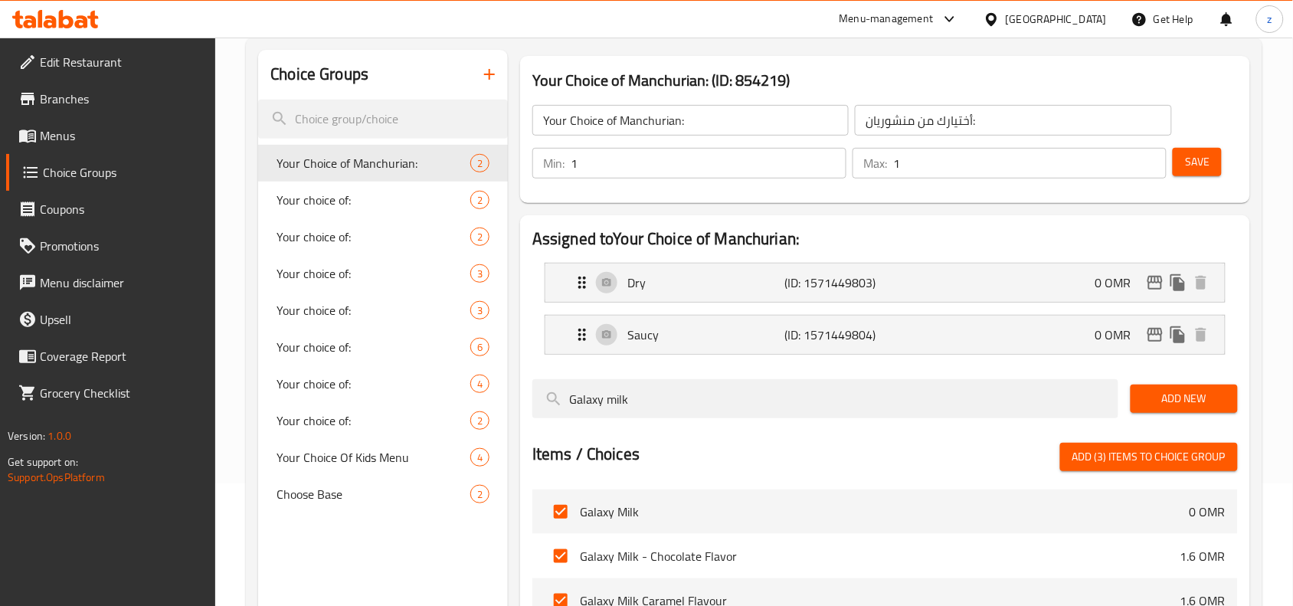
click at [916, 503] on span "Galaxy Milk" at bounding box center [885, 512] width 610 height 18
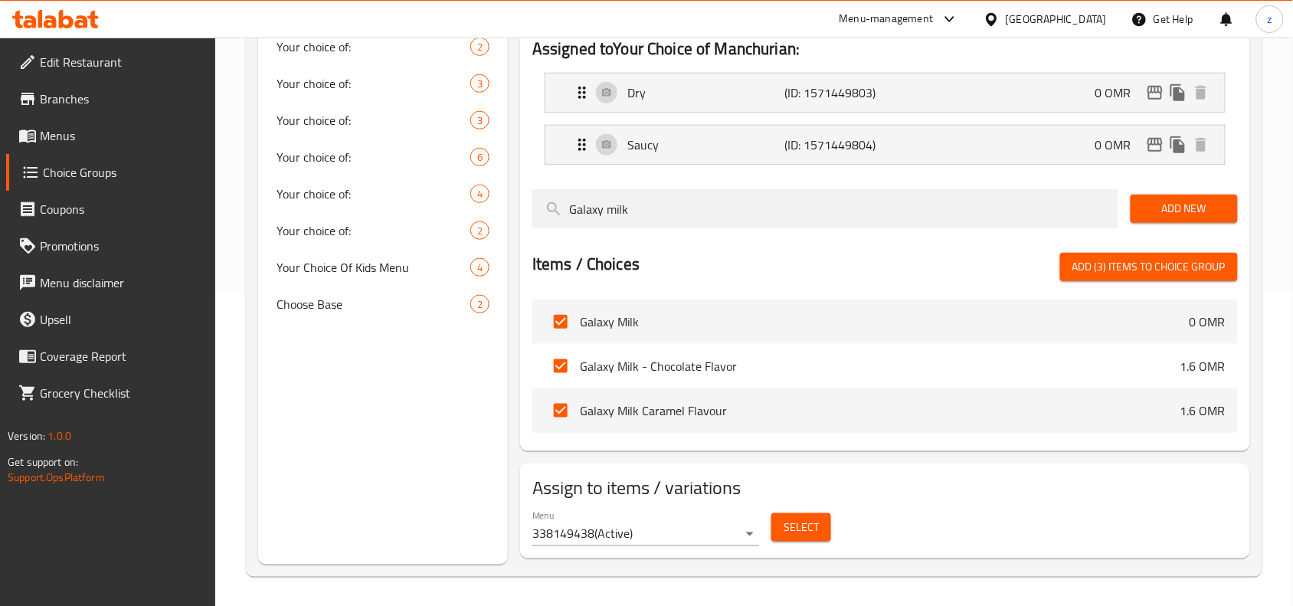
scroll to position [314, 0]
click at [759, 379] on li "Galaxy Milk - Chocolate Flavor 1.6 OMR" at bounding box center [885, 364] width 706 height 44
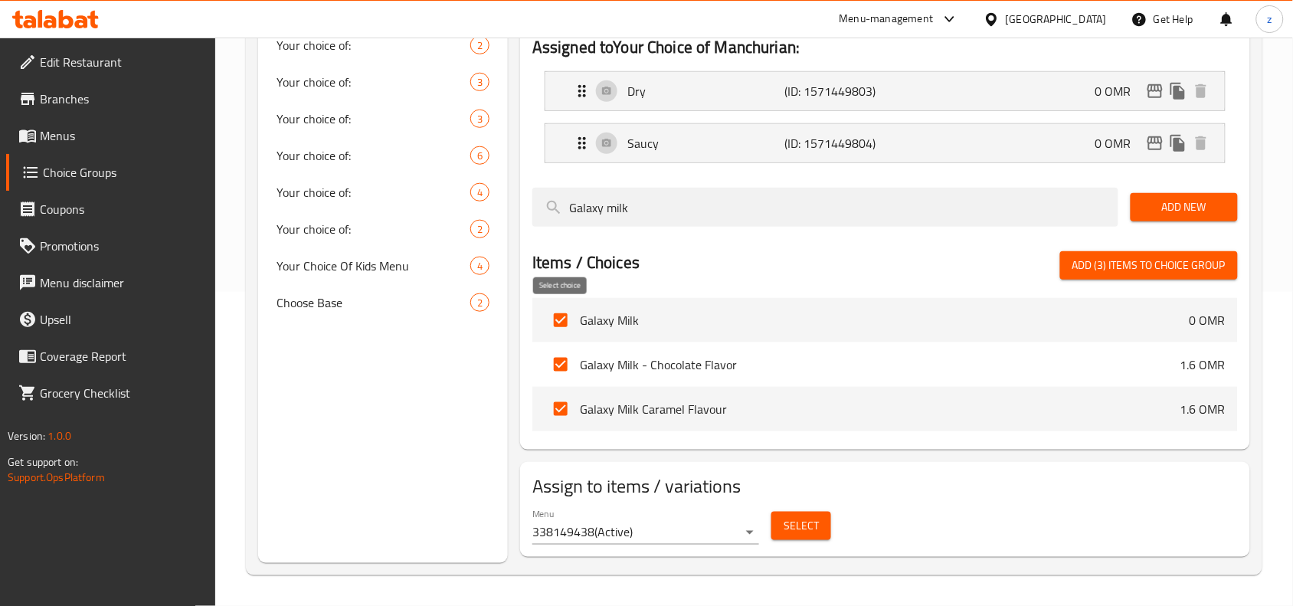
click at [562, 323] on input "checkbox" at bounding box center [561, 320] width 32 height 32
checkbox input "false"
click at [559, 352] on input "checkbox" at bounding box center [561, 365] width 32 height 32
checkbox input "false"
click at [560, 402] on input "checkbox" at bounding box center [561, 409] width 32 height 32
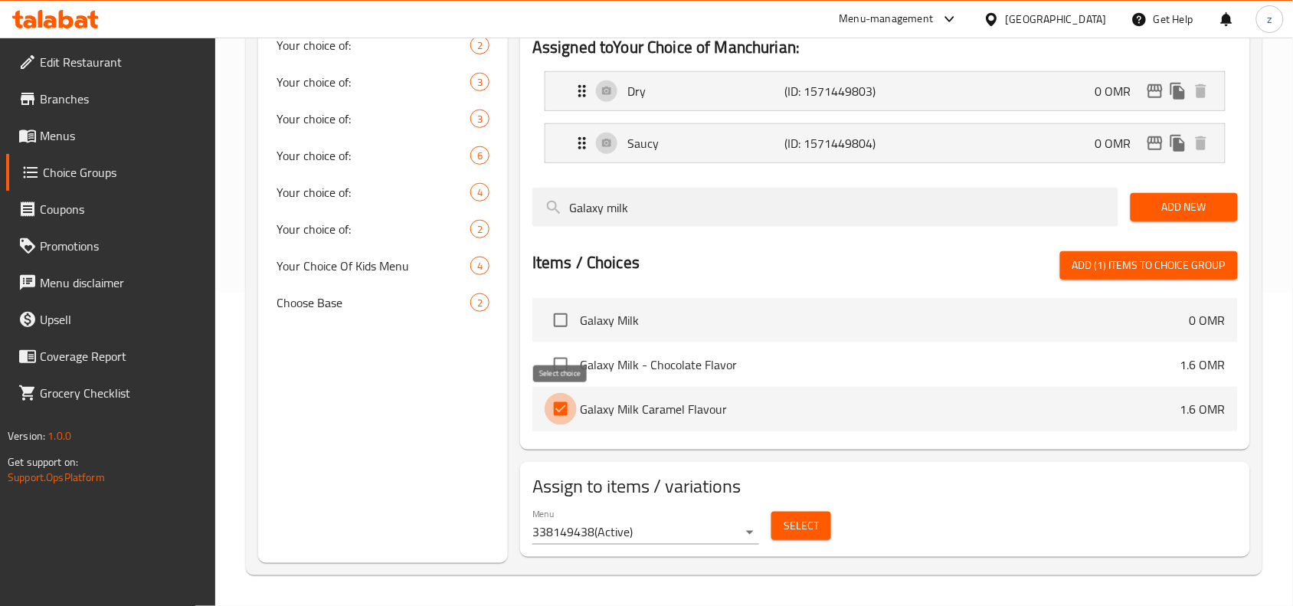
checkbox input "false"
click at [977, 410] on span "Galaxy Milk Caramel Flavour" at bounding box center [880, 409] width 601 height 18
click at [1217, 305] on li "Galaxy Milk 0 OMR" at bounding box center [885, 320] width 706 height 44
click at [1117, 319] on span "Galaxy Milk" at bounding box center [885, 320] width 610 height 18
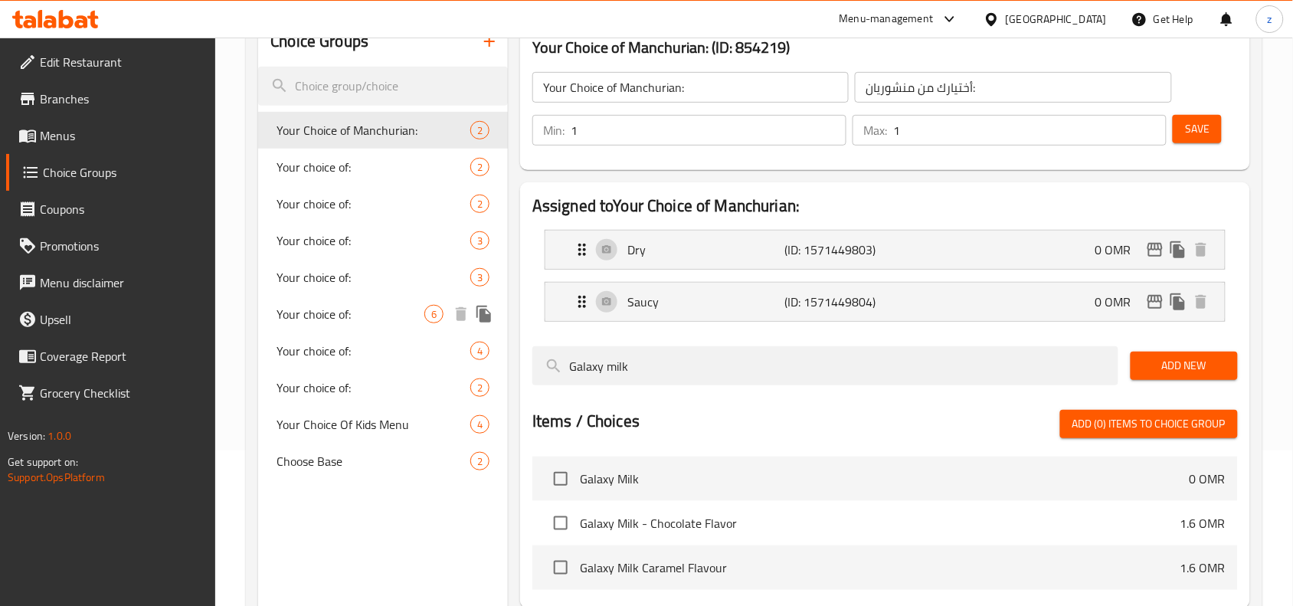
scroll to position [123, 0]
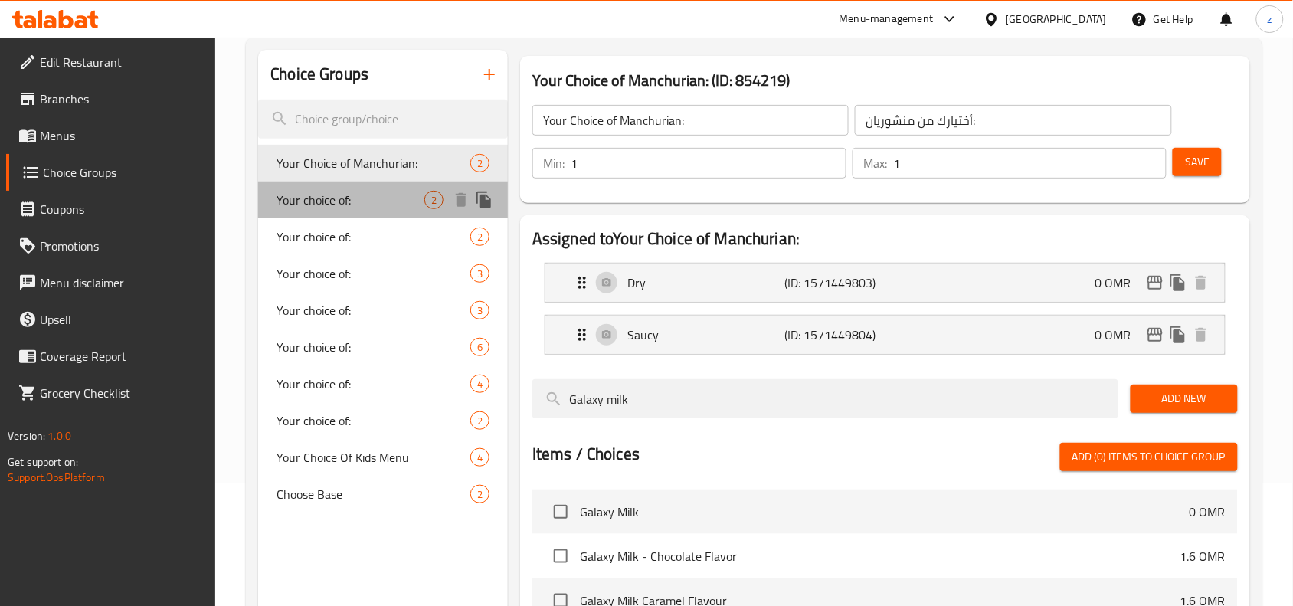
click at [338, 204] on span "Your choice of:" at bounding box center [351, 200] width 148 height 18
type input "Your choice of:"
type input "إختيارك من:"
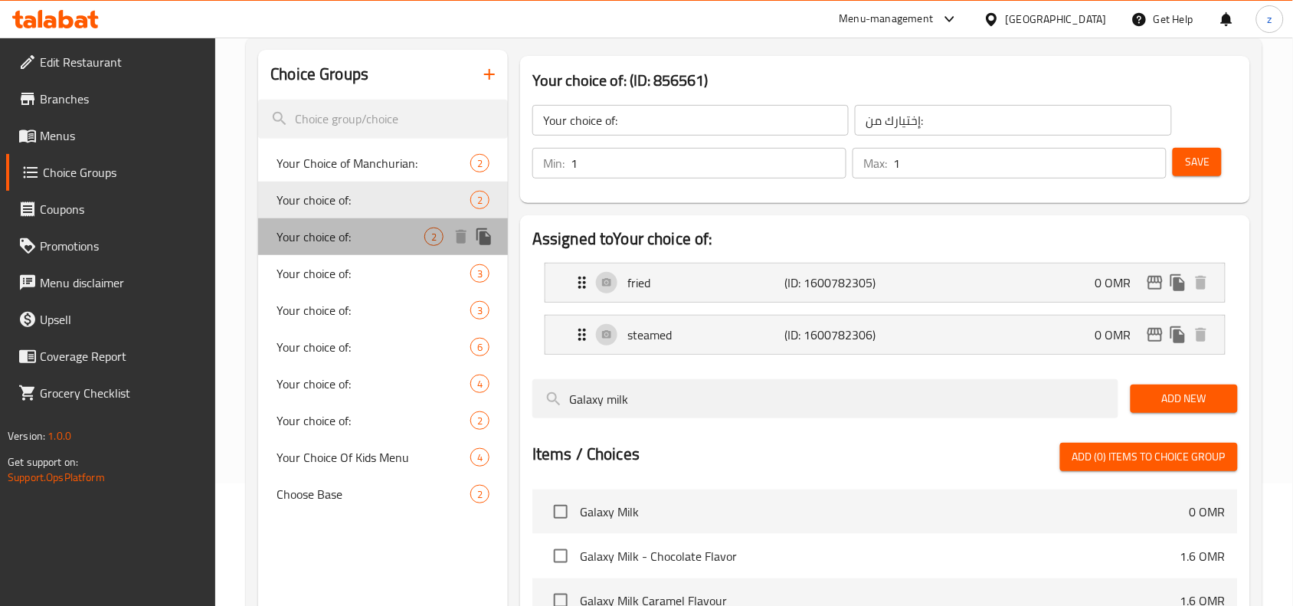
click at [326, 238] on span "Your choice of:" at bounding box center [351, 237] width 148 height 18
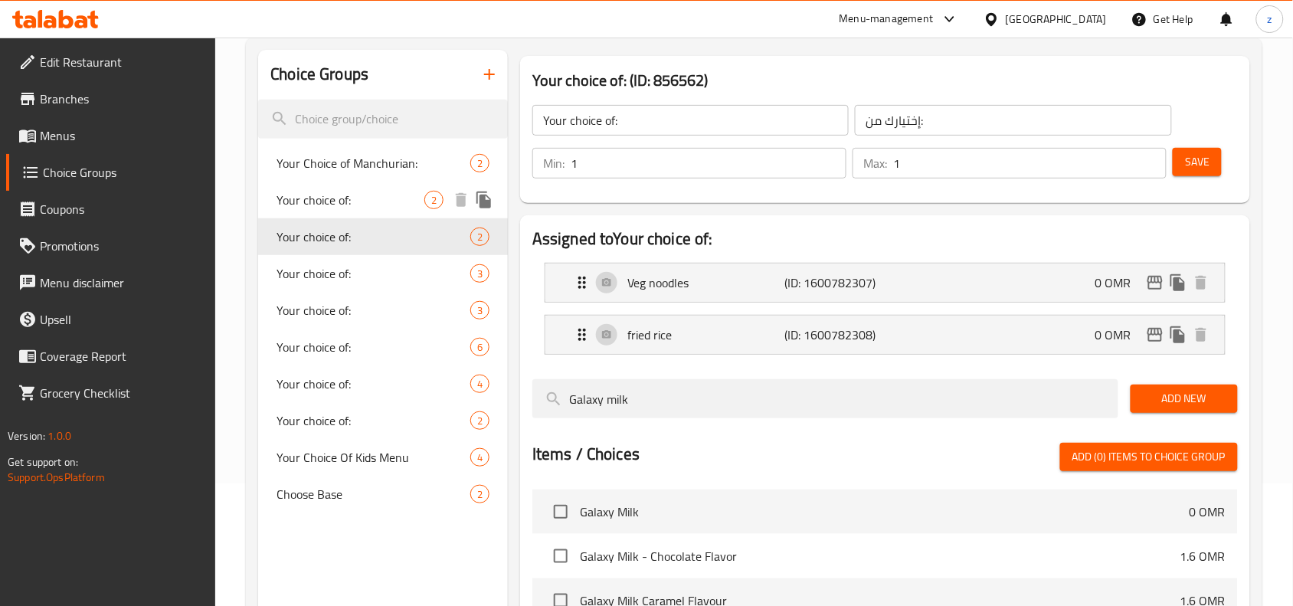
click at [337, 200] on span "Your choice of:" at bounding box center [351, 200] width 148 height 18
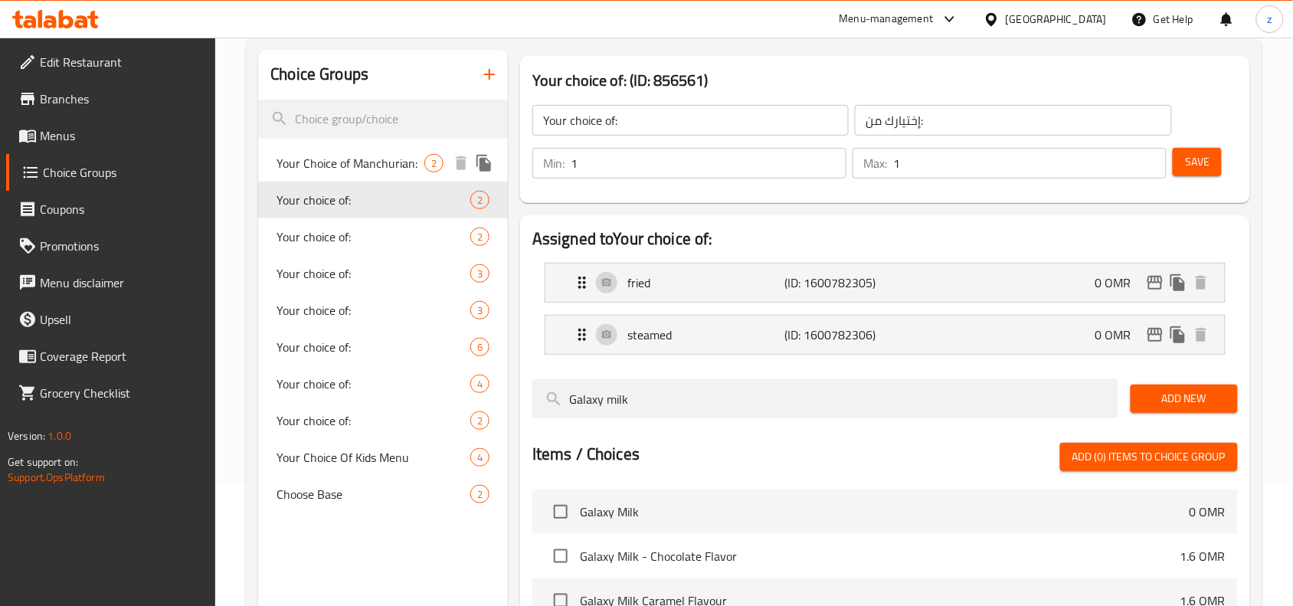
click at [338, 165] on span "Your Choice of Manchurian:" at bounding box center [351, 163] width 148 height 18
type input "Your Choice of Manchurian:"
type input "أختيارك من منشوريان:"
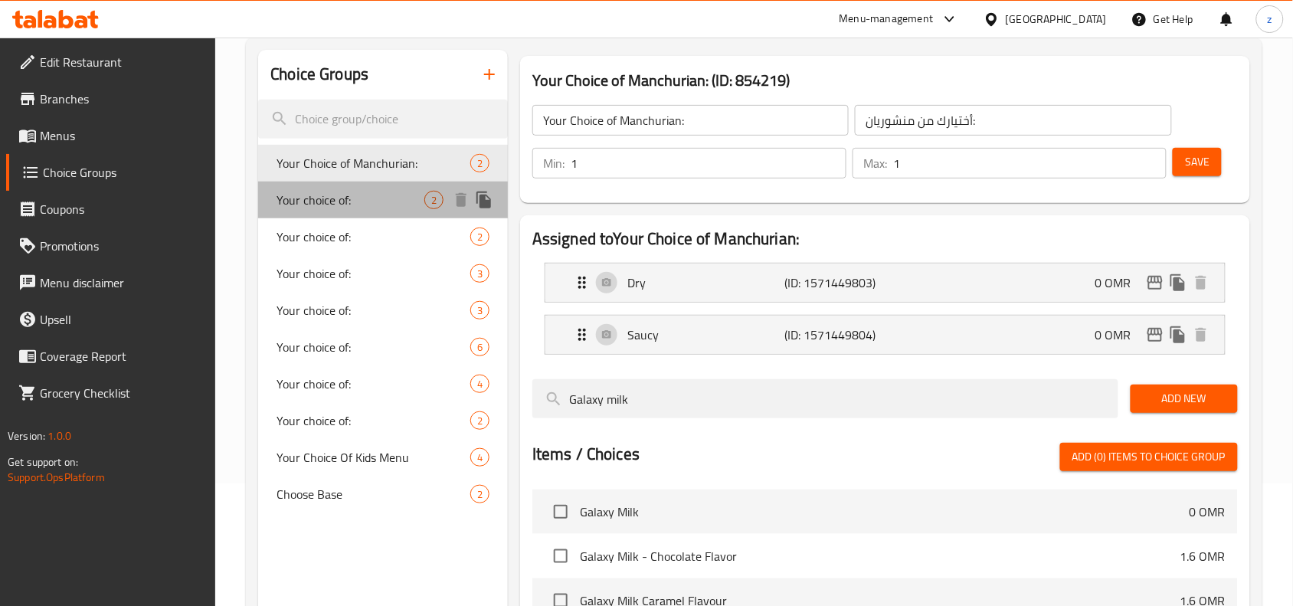
click at [334, 195] on span "Your choice of:" at bounding box center [351, 200] width 148 height 18
type input "Your choice of:"
type input "إختيارك من:"
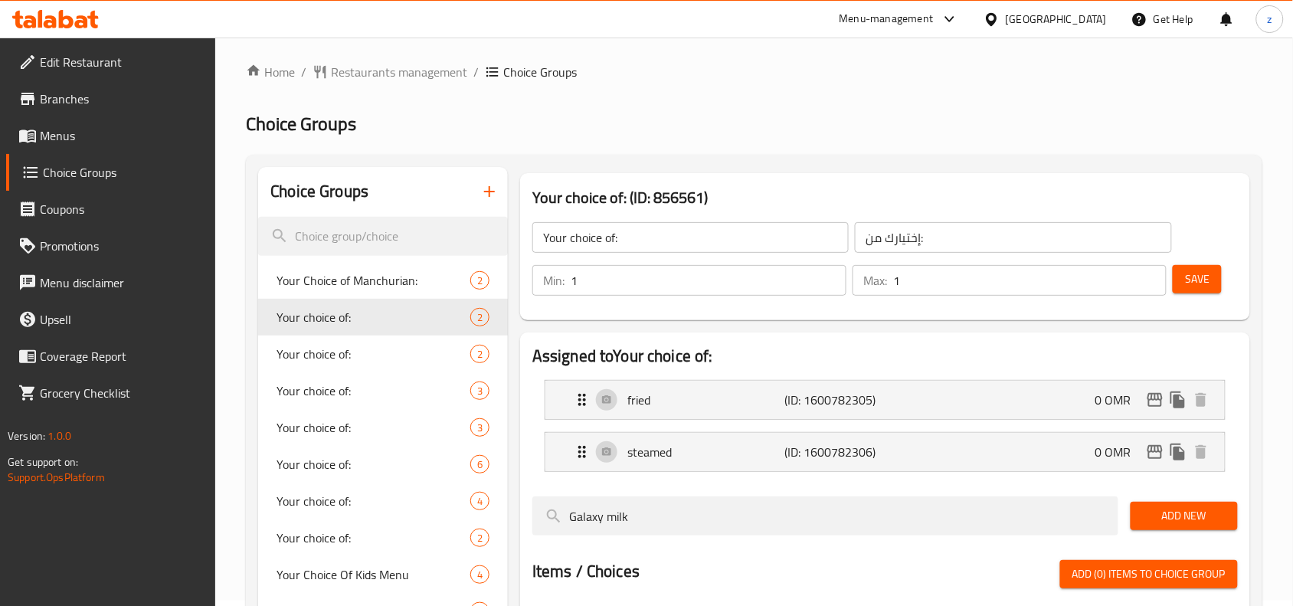
scroll to position [0, 0]
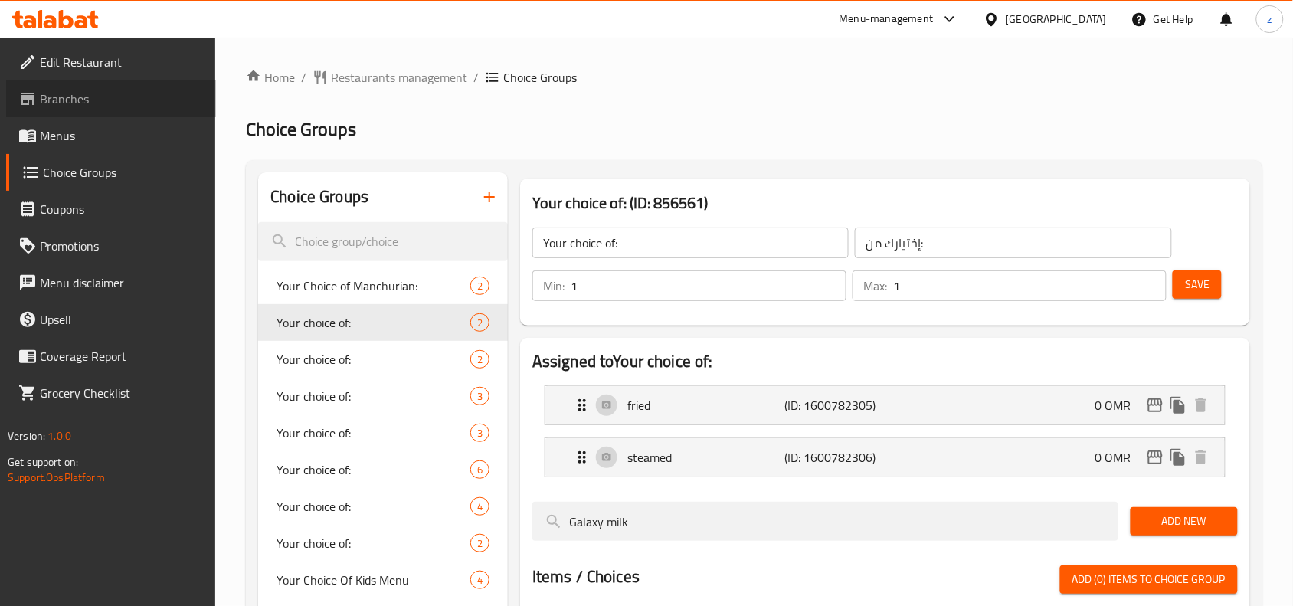
click at [69, 101] on span "Branches" at bounding box center [122, 99] width 164 height 18
